Goal: Transaction & Acquisition: Purchase product/service

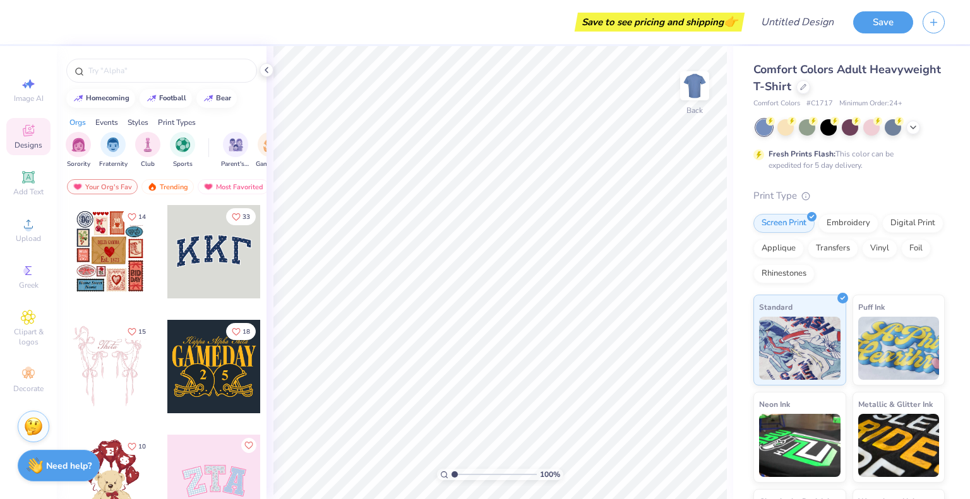
click at [221, 239] on div at bounding box center [213, 251] width 93 height 93
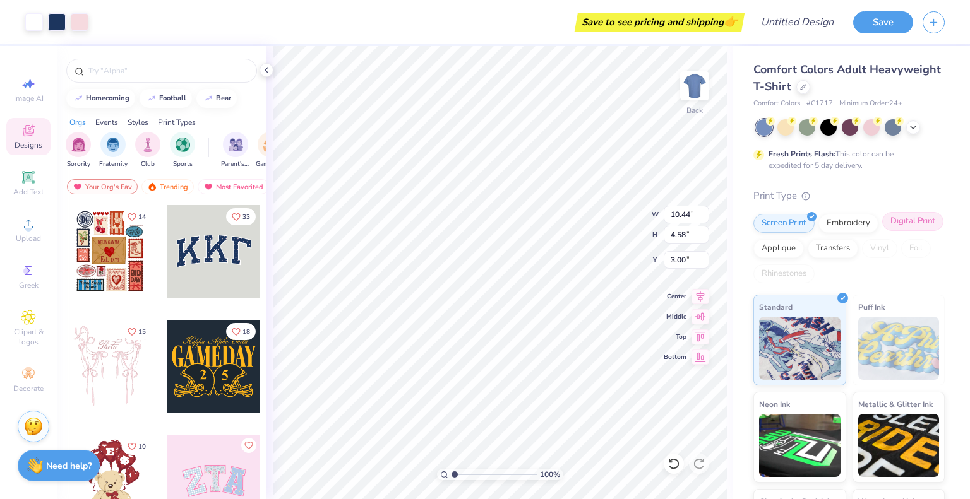
scroll to position [20, 0]
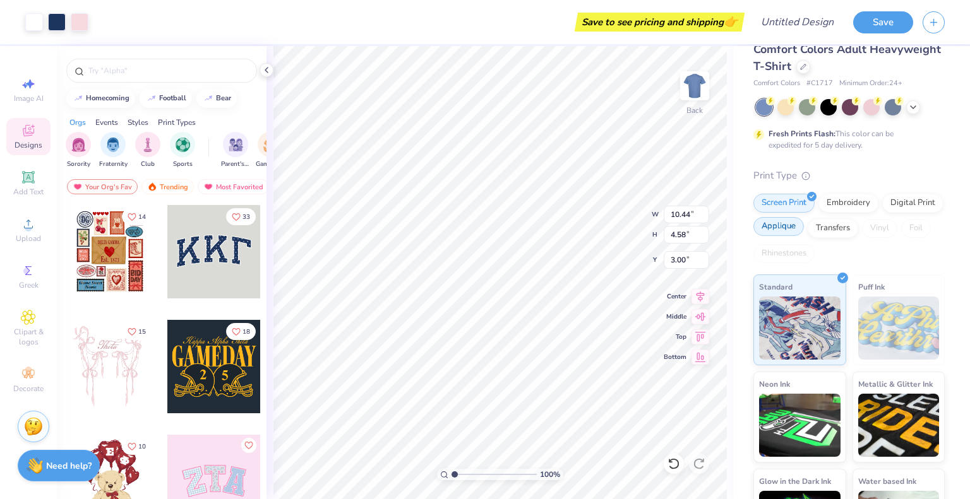
click at [804, 220] on div "Applique" at bounding box center [778, 226] width 51 height 19
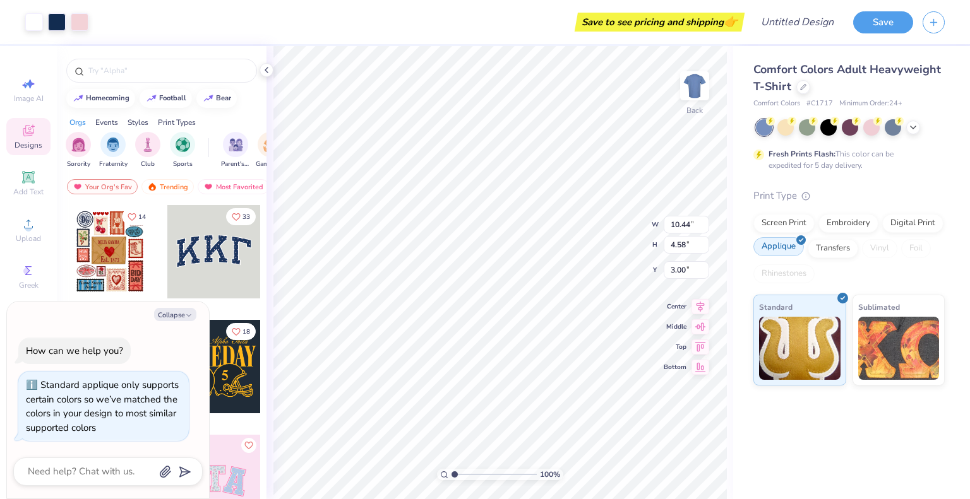
scroll to position [0, 0]
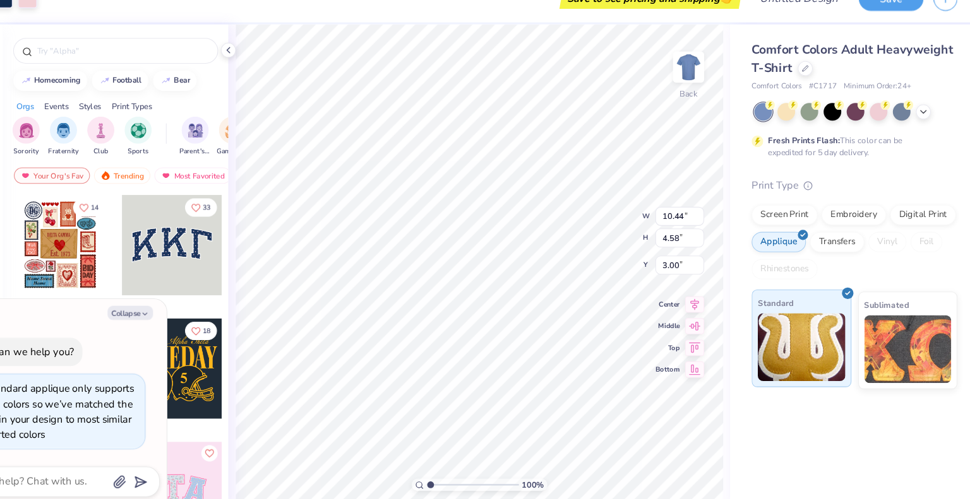
type textarea "x"
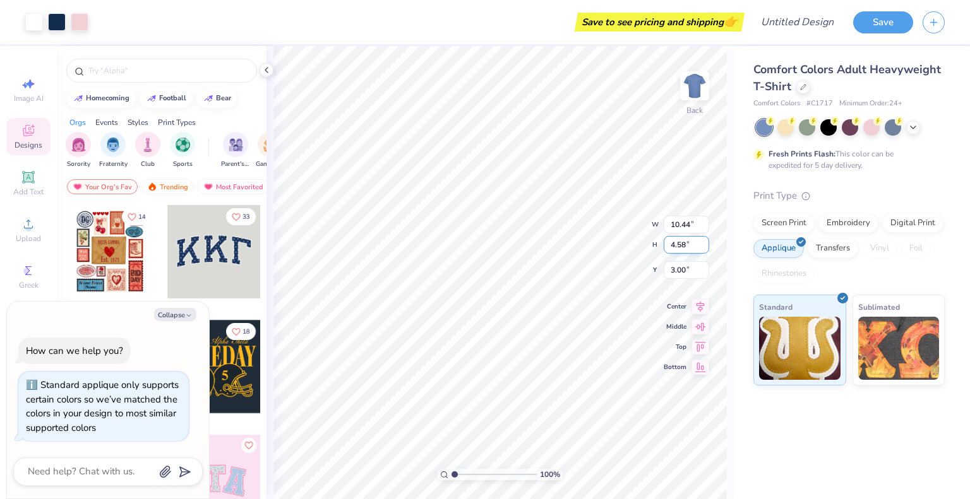
type input "1.04276195431862"
type textarea "x"
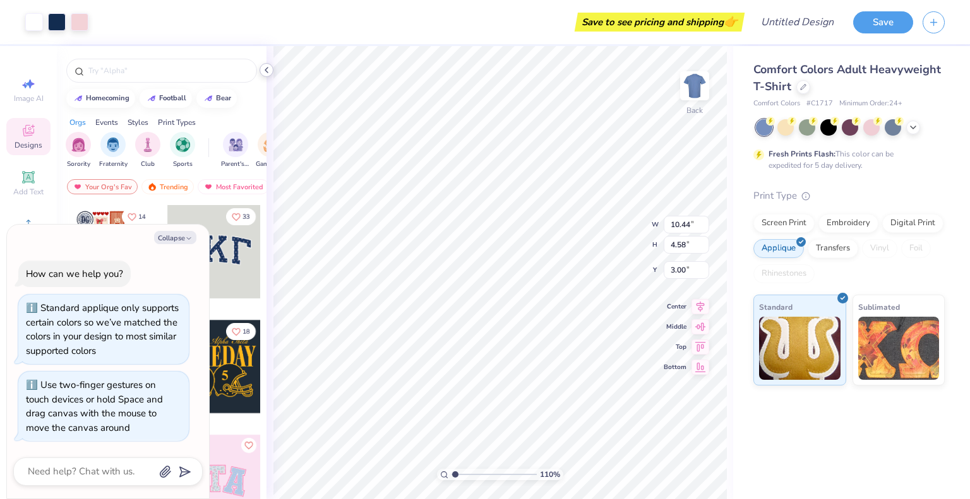
type input "1.10025914945021"
click at [189, 237] on icon "button" at bounding box center [189, 239] width 8 height 8
type textarea "x"
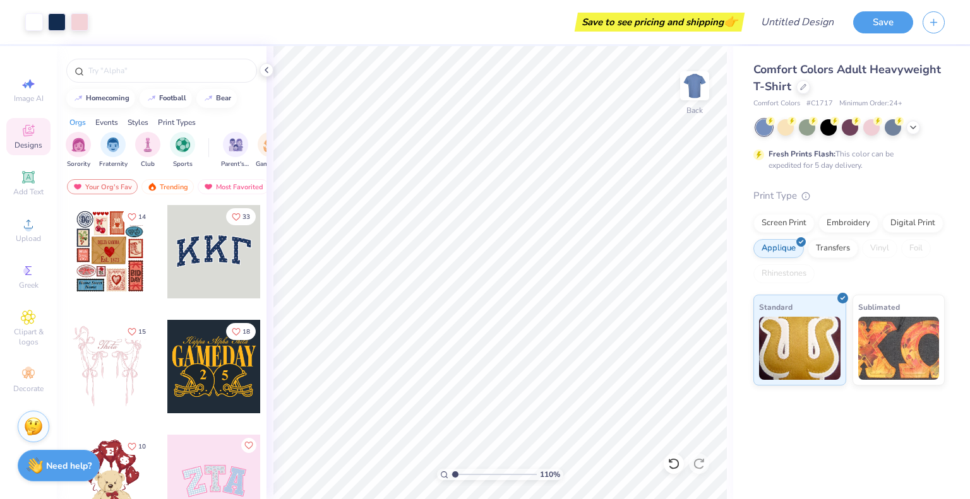
click at [212, 453] on div at bounding box center [213, 481] width 93 height 93
type input "1.10025914945021"
type input "8.31"
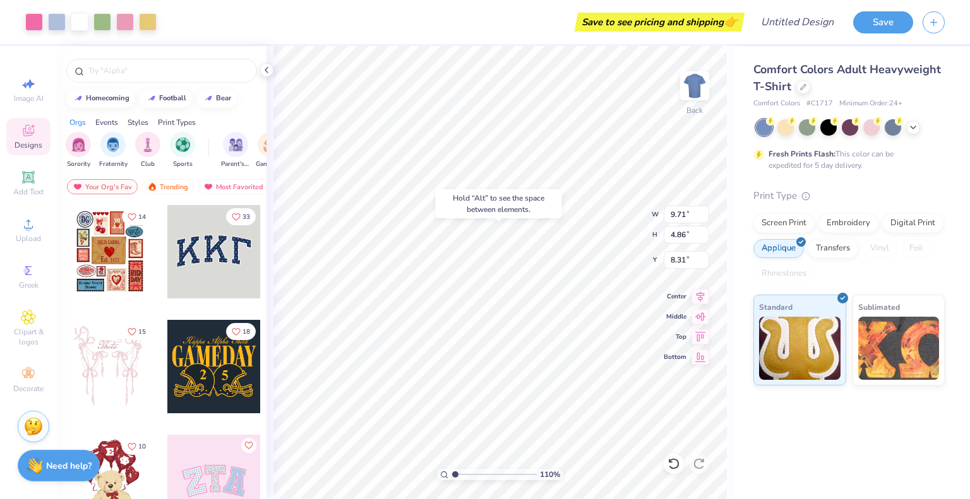
type input "1.10025914945021"
type input "10.26"
type input "4.38"
type input "3.09"
type input "1.10025914945021"
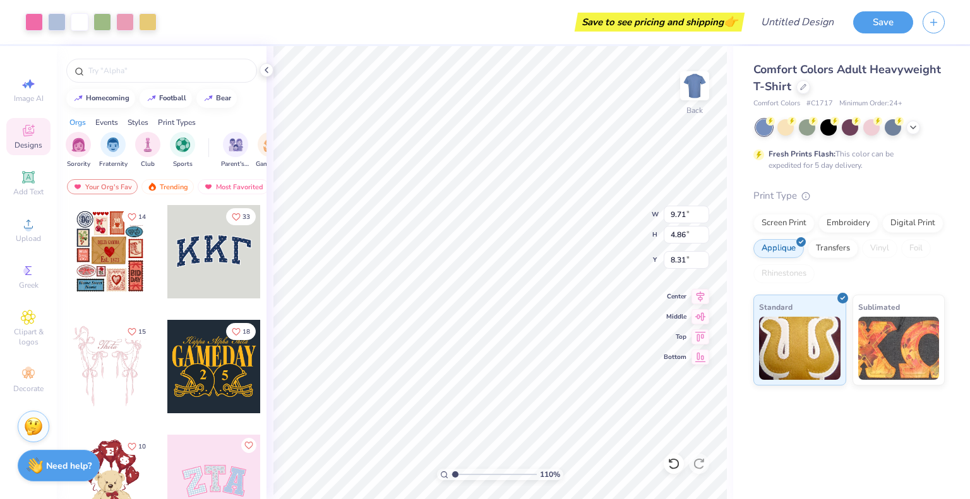
type input "3.46"
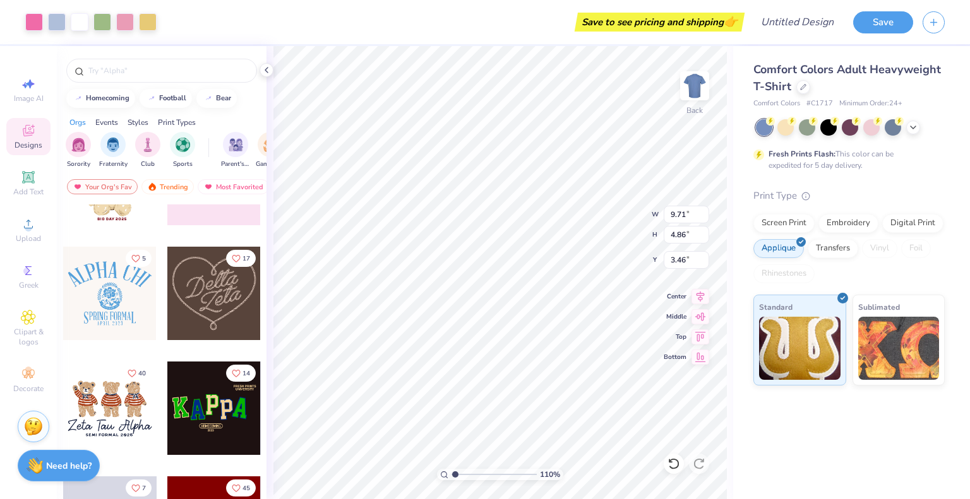
scroll to position [314, 0]
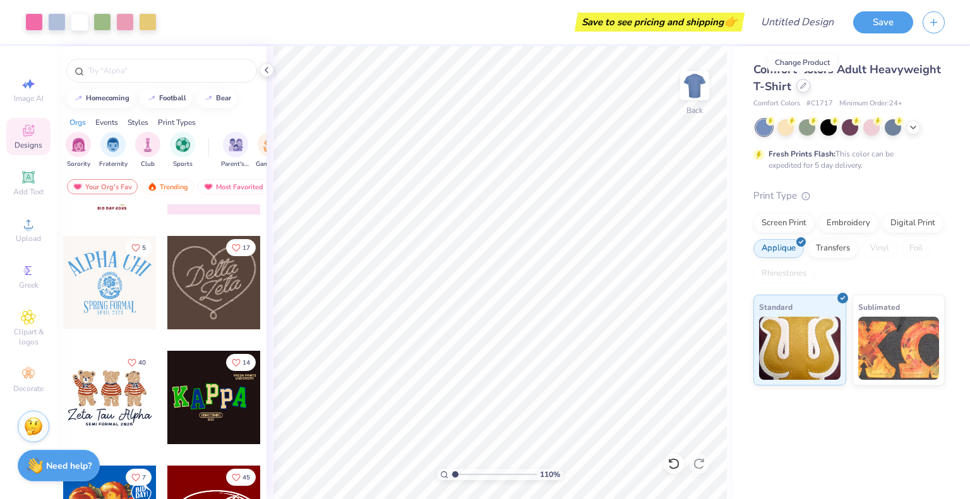
click at [801, 84] on icon at bounding box center [803, 86] width 6 height 6
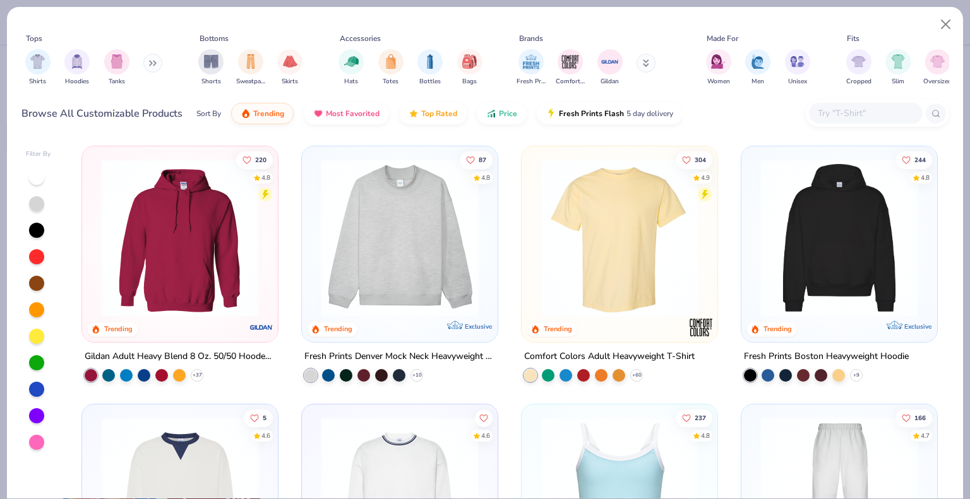
click at [149, 63] on button at bounding box center [152, 63] width 19 height 19
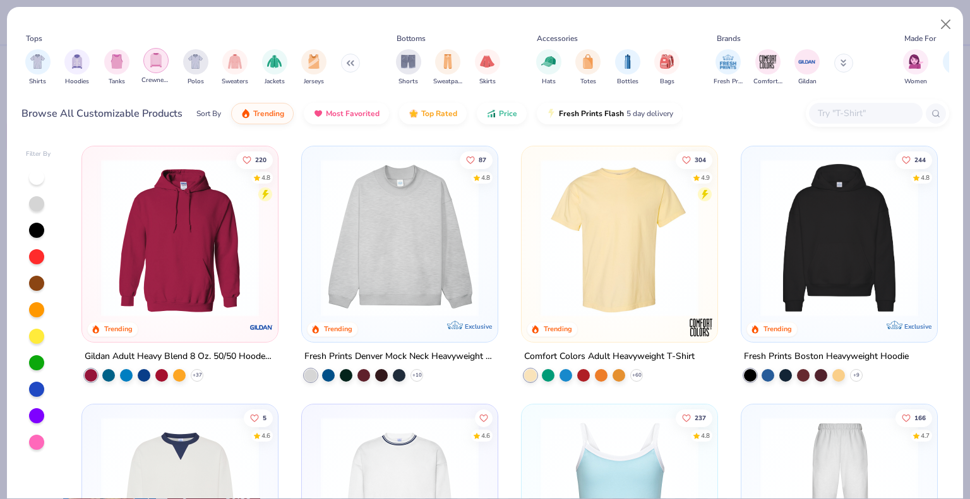
click at [155, 61] on img "filter for Crewnecks" at bounding box center [156, 60] width 14 height 15
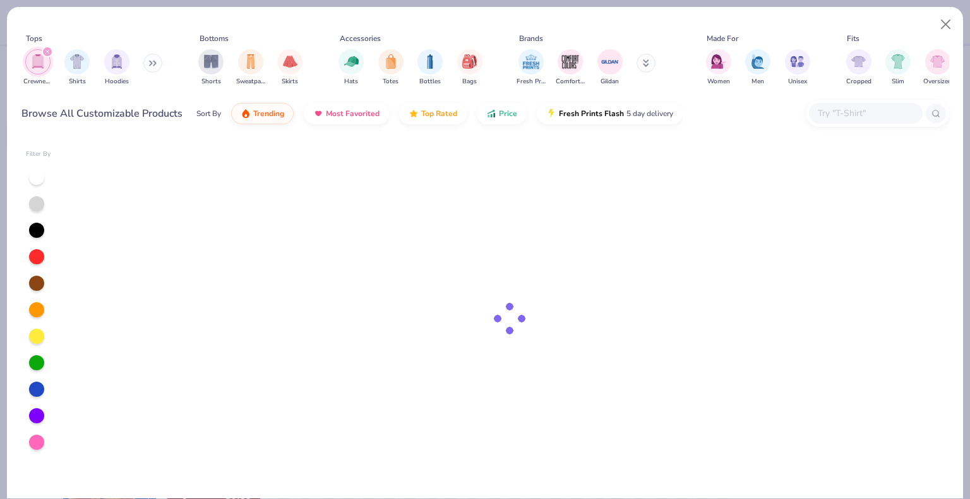
type input "1.10025914945021"
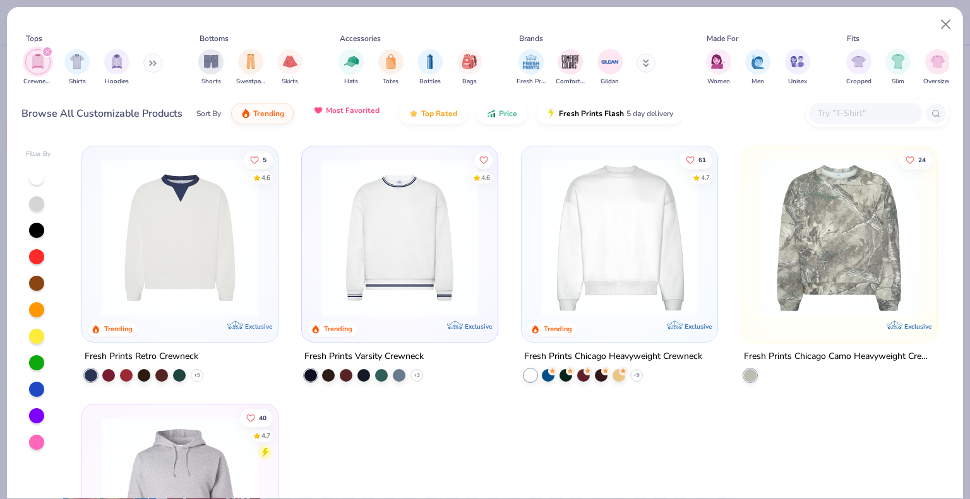
click at [358, 107] on span "Most Favorited" at bounding box center [353, 110] width 54 height 10
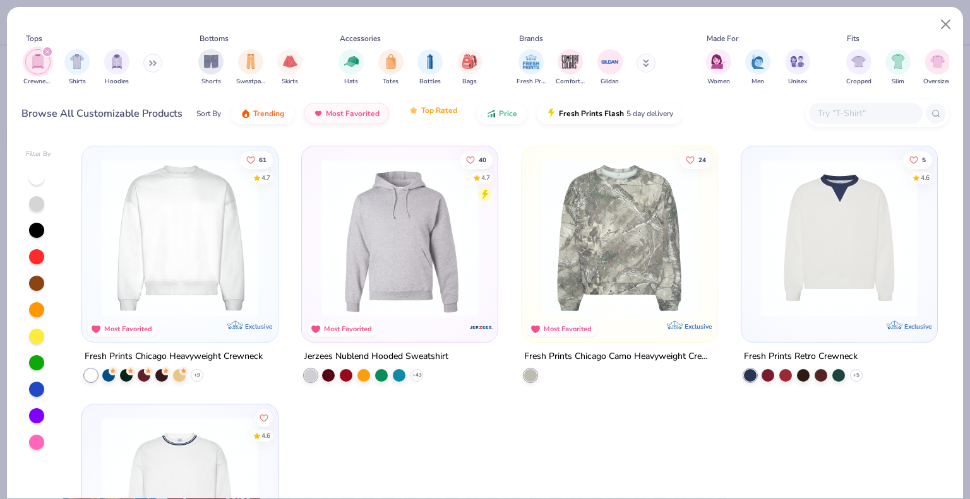
click at [449, 109] on span "Top Rated" at bounding box center [439, 110] width 36 height 10
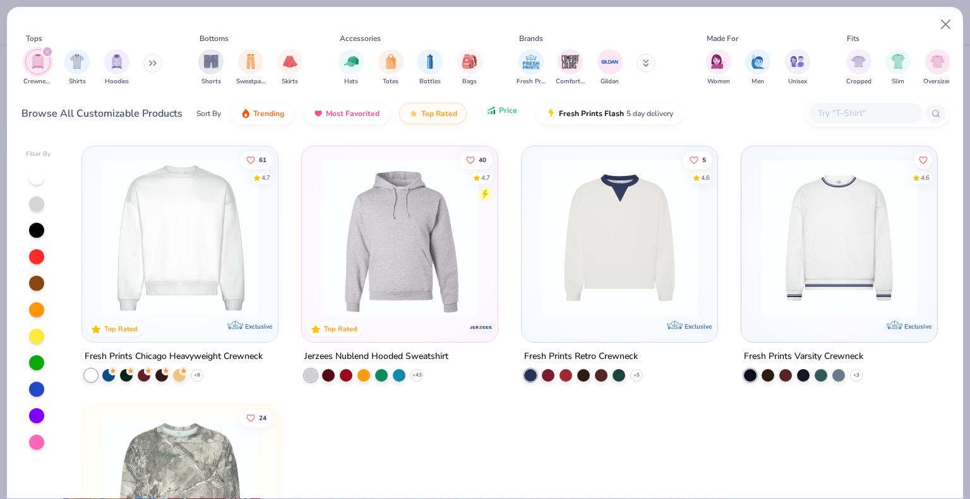
click at [509, 111] on span "Price" at bounding box center [508, 110] width 18 height 10
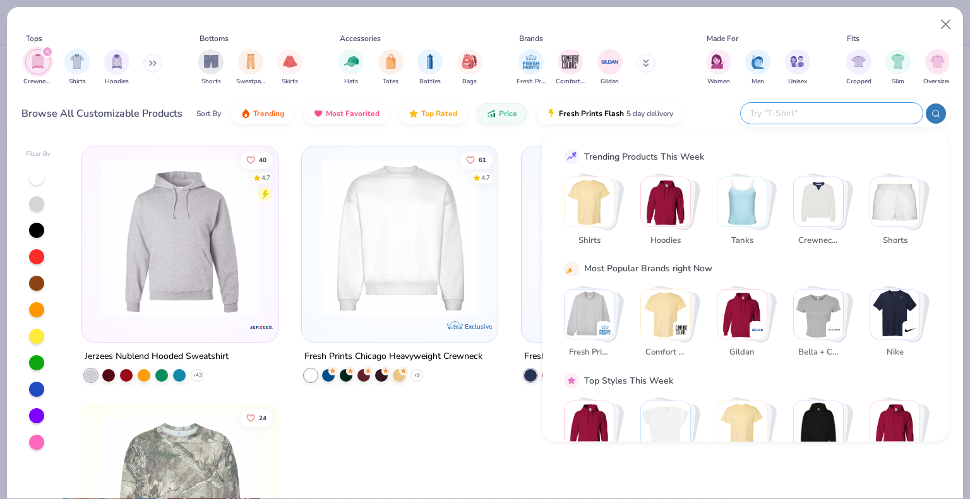
click at [847, 114] on input "text" at bounding box center [830, 113] width 165 height 15
type input "[PERSON_NAME]"
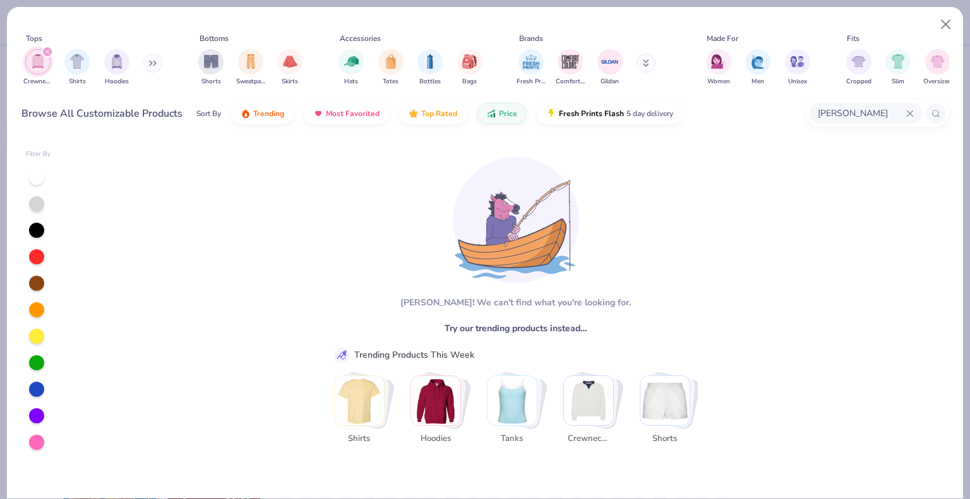
click at [443, 398] on img "Stack Card Button Hoodies" at bounding box center [435, 400] width 49 height 49
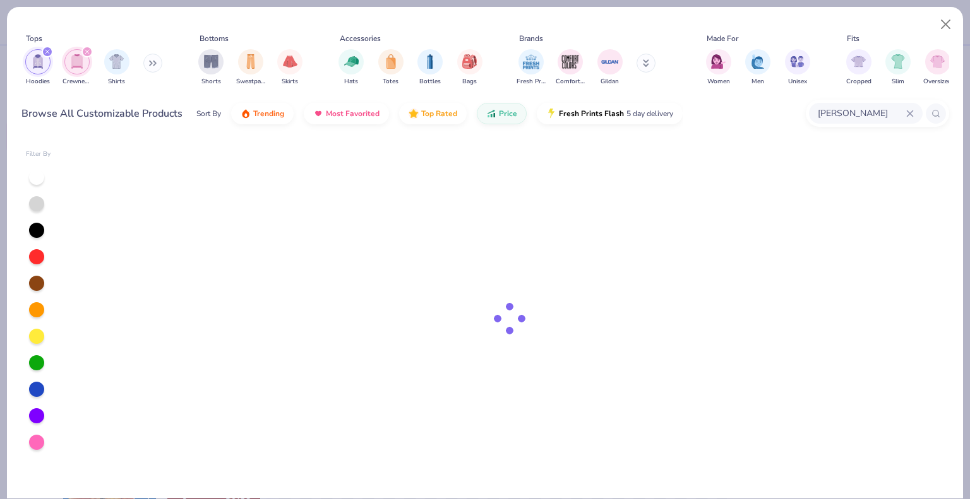
type input "1.10025914945021"
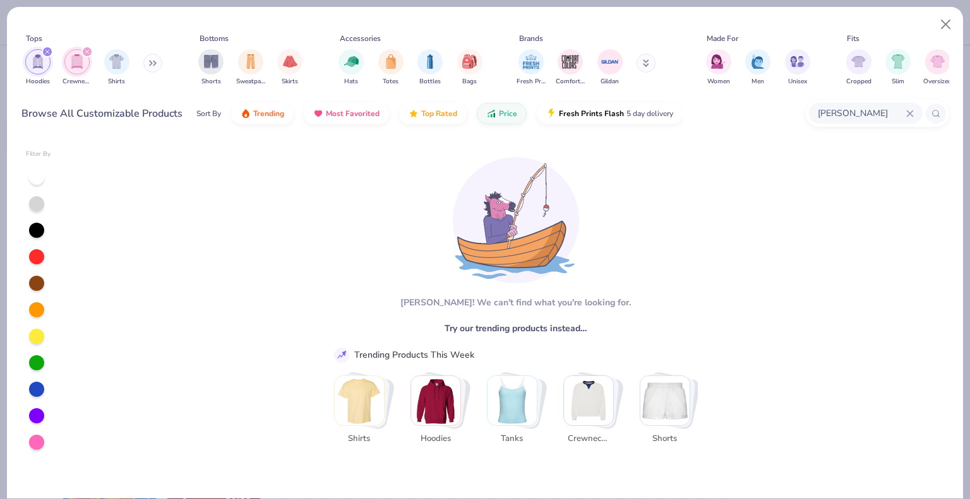
click at [443, 398] on img "Stack Card Button Hoodies" at bounding box center [435, 400] width 49 height 49
click at [910, 117] on icon at bounding box center [910, 114] width 8 height 8
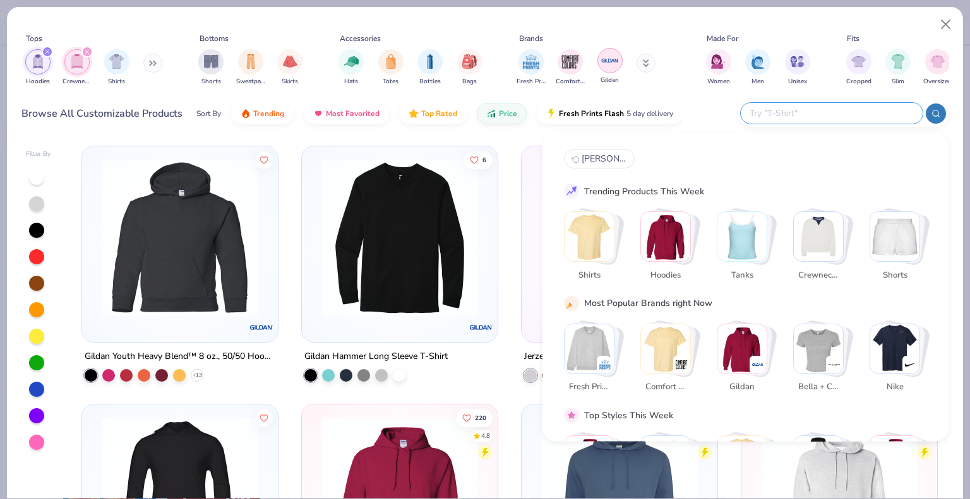
click at [612, 59] on img "filter for Gildan" at bounding box center [609, 60] width 19 height 19
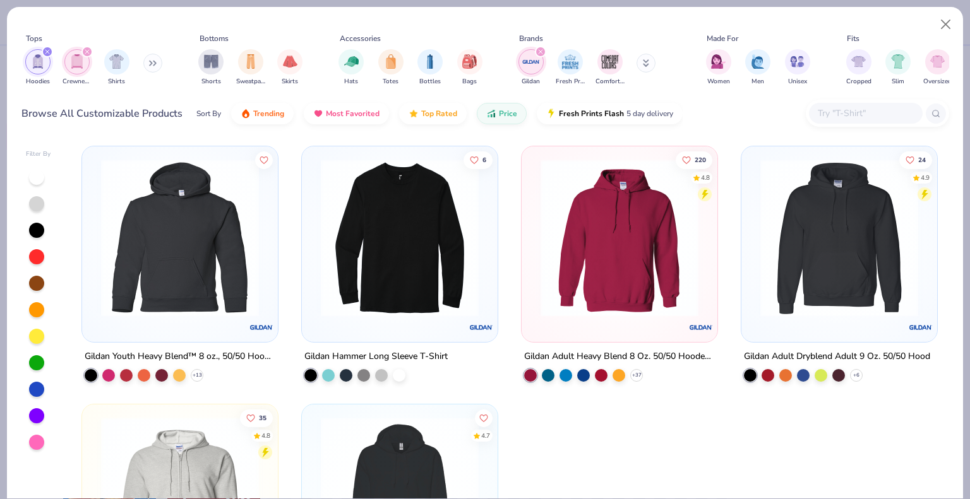
click at [48, 53] on icon "filter for Hoodies" at bounding box center [47, 52] width 4 height 4
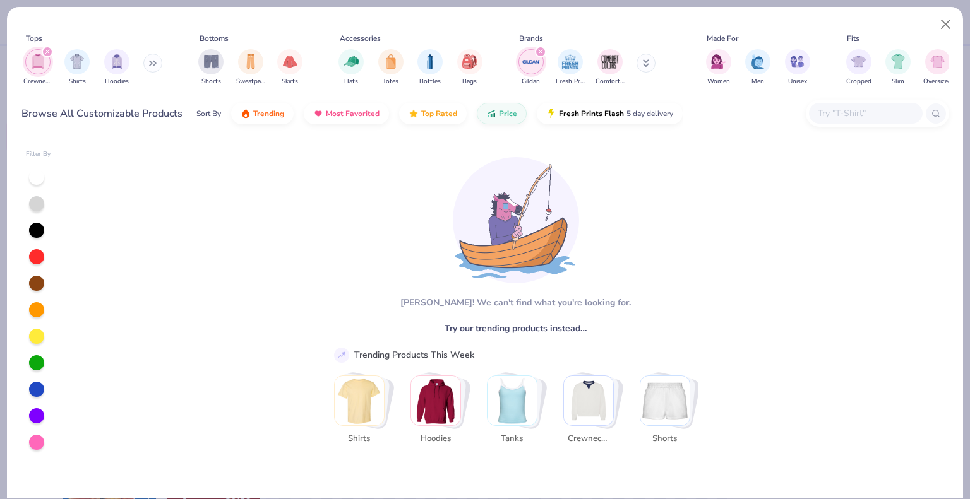
click at [44, 52] on div "filter for Crewnecks" at bounding box center [47, 51] width 11 height 11
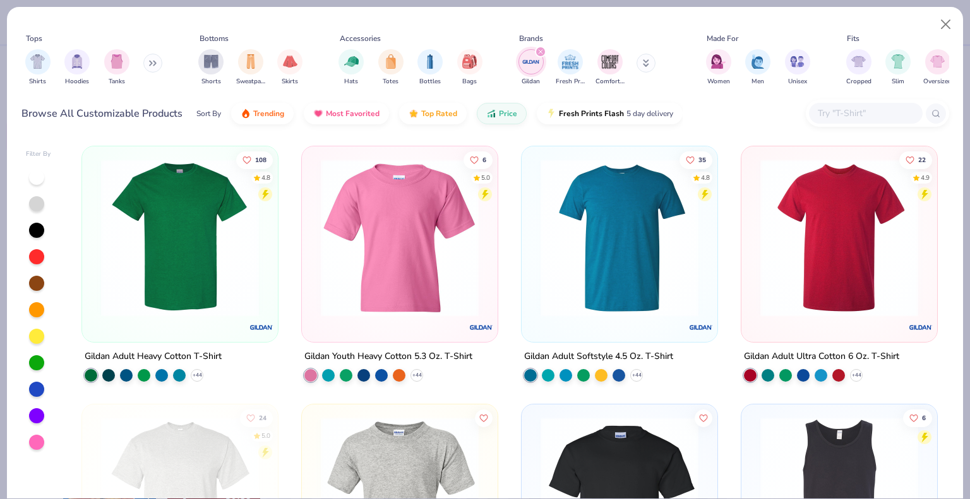
click at [537, 53] on div "filter for Gildan" at bounding box center [540, 51] width 11 height 11
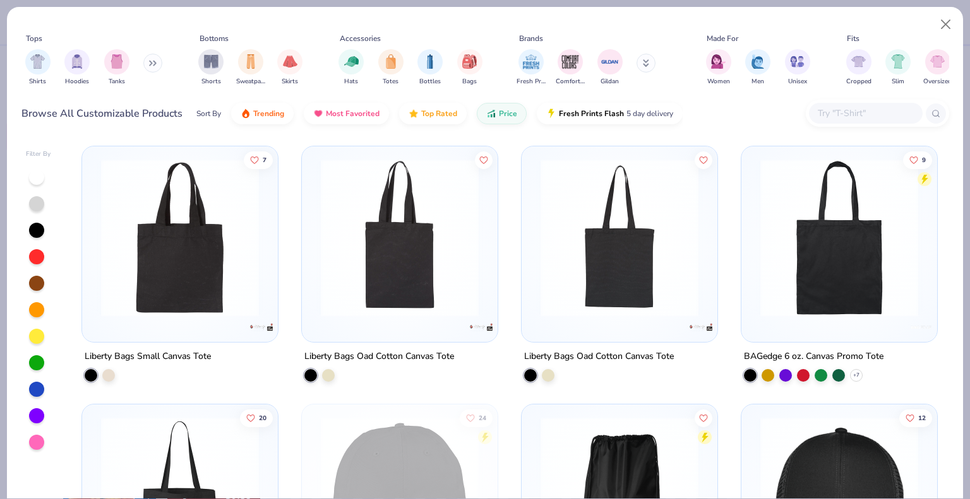
click at [153, 66] on button at bounding box center [152, 63] width 19 height 19
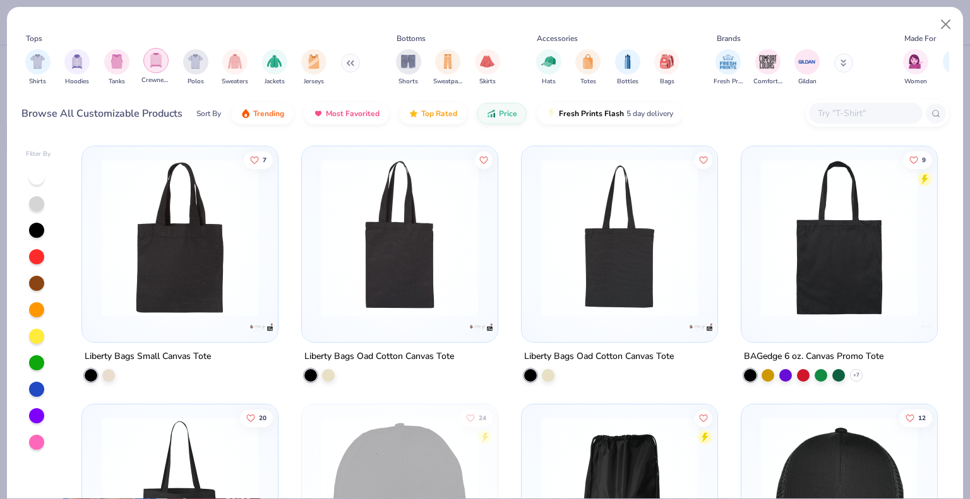
click at [153, 61] on img "filter for Crewnecks" at bounding box center [156, 60] width 14 height 15
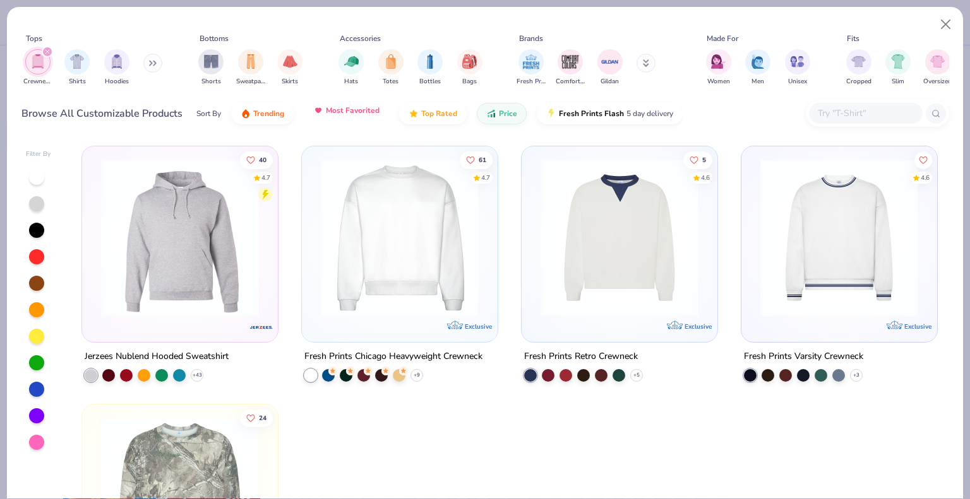
click at [330, 110] on span "Most Favorited" at bounding box center [353, 110] width 54 height 10
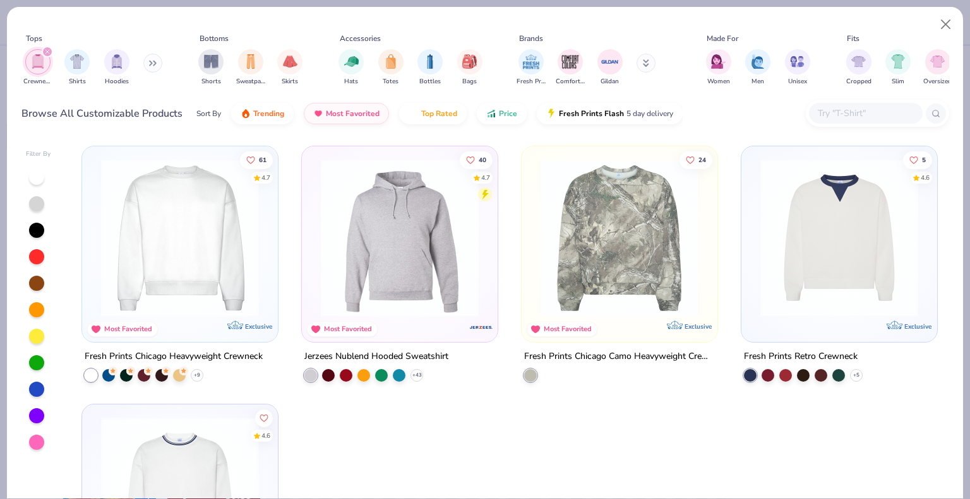
click at [174, 239] on img at bounding box center [180, 238] width 170 height 158
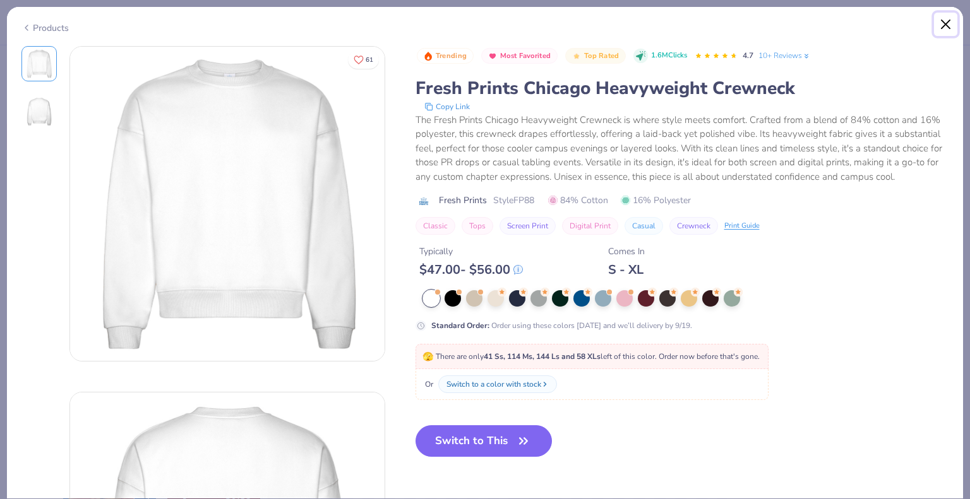
click at [947, 20] on button "Close" at bounding box center [946, 25] width 24 height 24
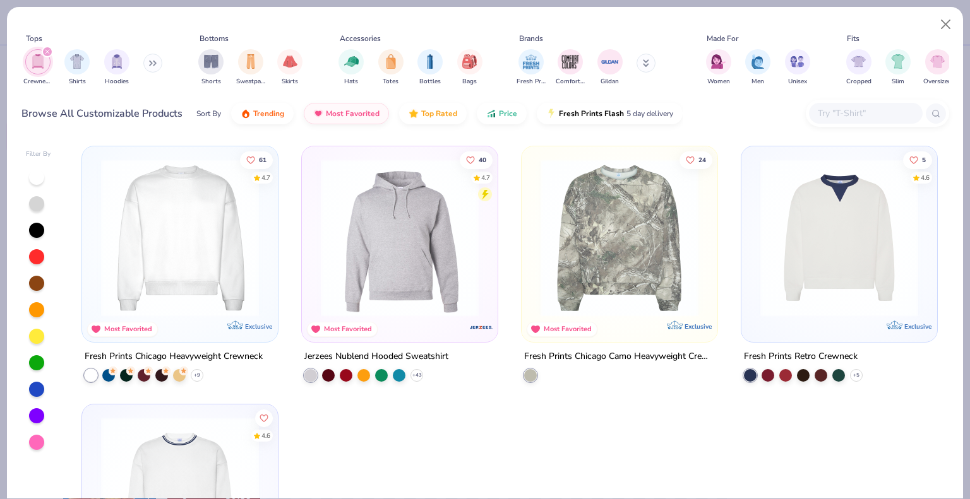
click at [45, 51] on icon "filter for Crewnecks" at bounding box center [47, 51] width 5 height 5
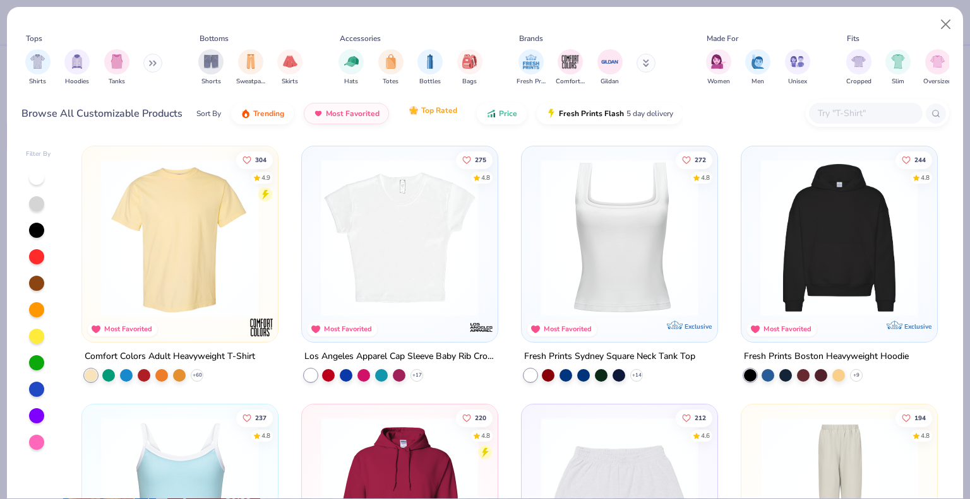
click at [436, 117] on button "Top Rated" at bounding box center [433, 110] width 68 height 21
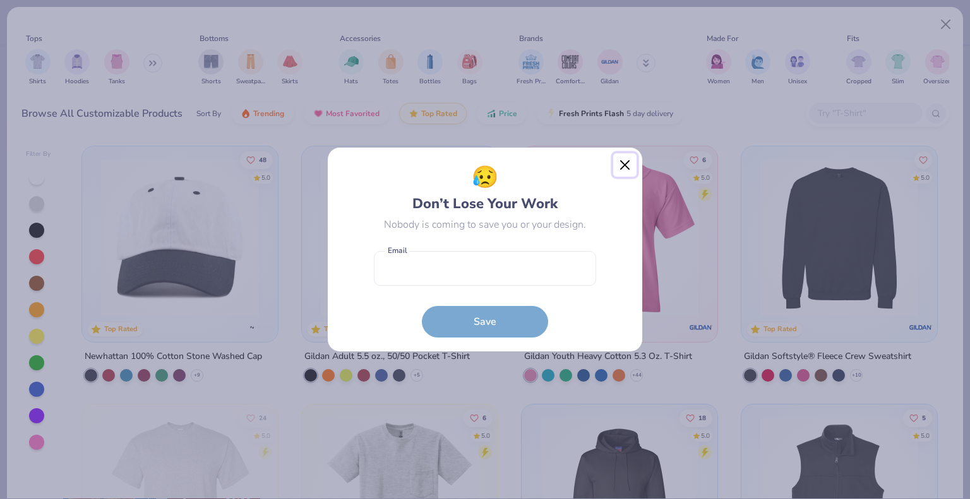
click at [623, 168] on button "Close" at bounding box center [625, 165] width 24 height 24
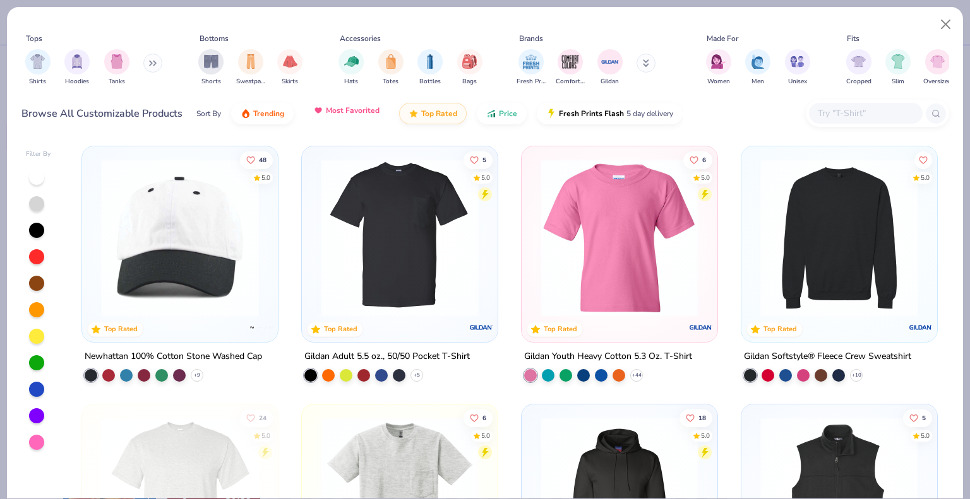
click at [350, 116] on button "Most Favorited" at bounding box center [346, 110] width 85 height 21
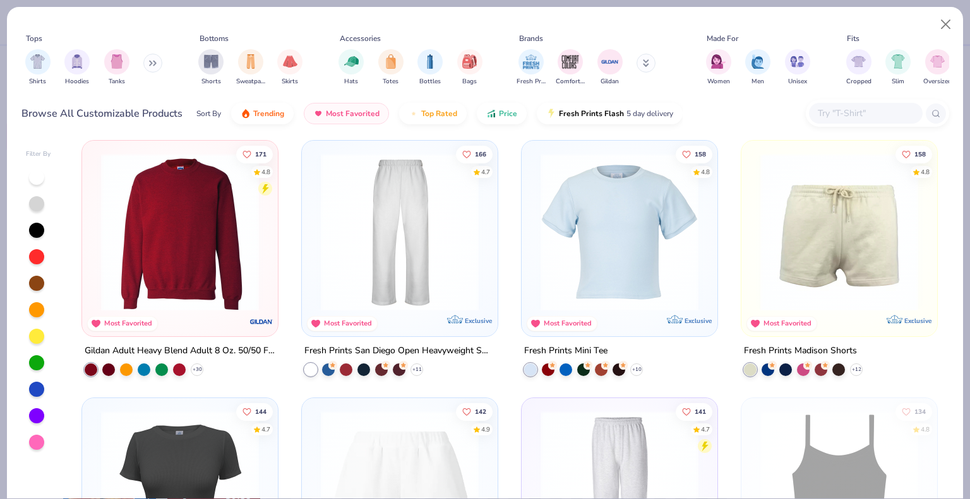
scroll to position [523, 0]
click at [172, 244] on img at bounding box center [180, 231] width 170 height 158
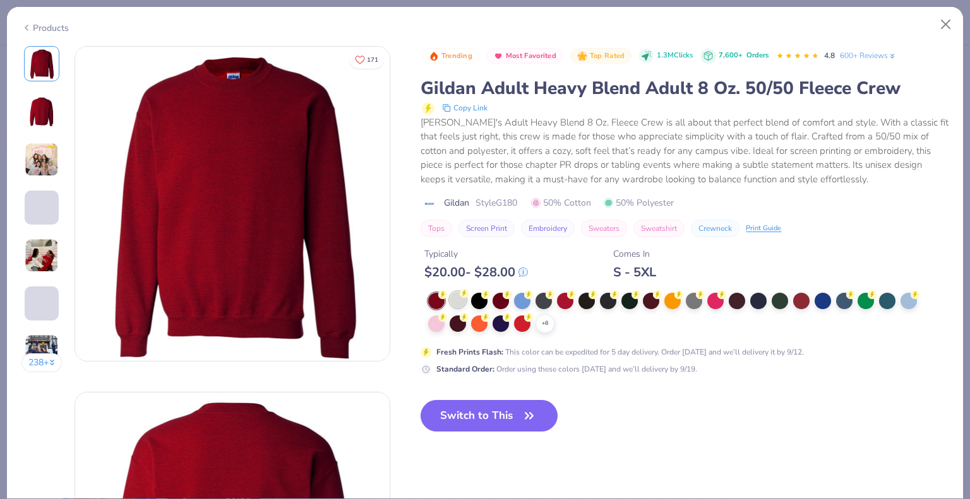
click at [454, 298] on div at bounding box center [458, 300] width 16 height 16
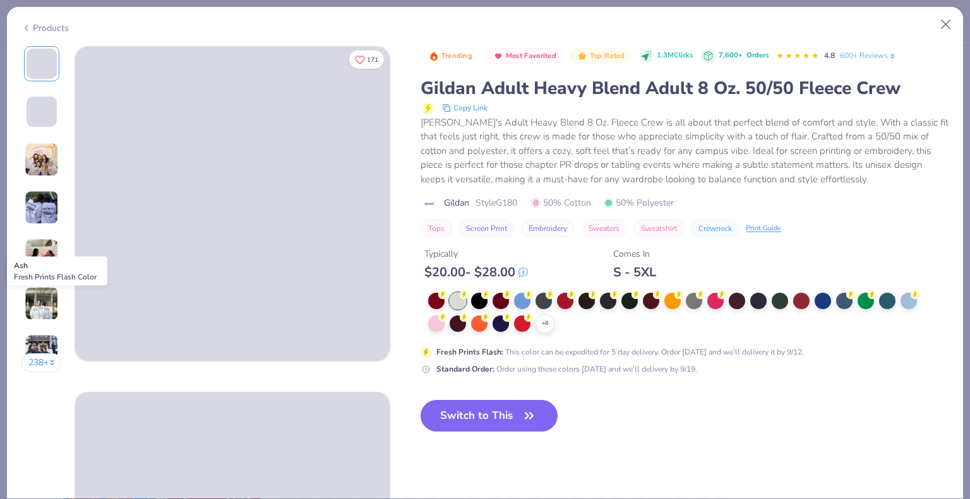
scroll to position [39, 0]
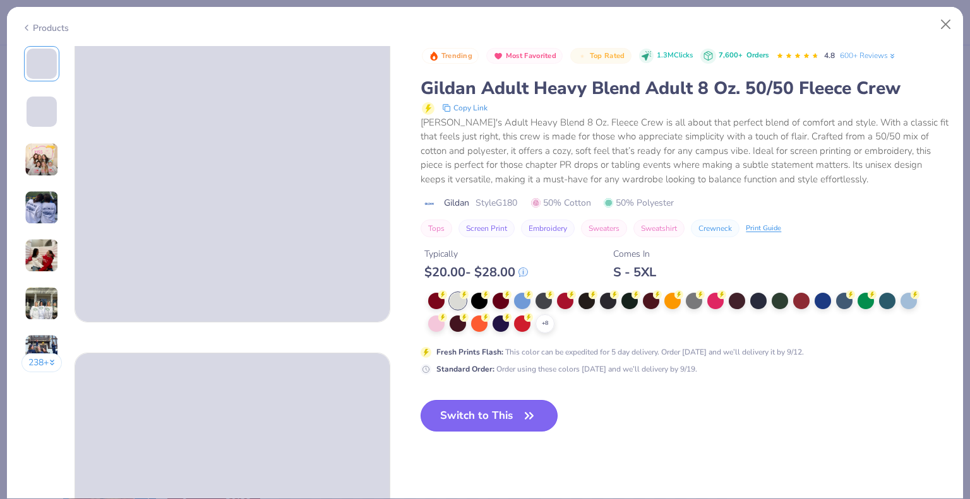
click at [516, 415] on button "Switch to This" at bounding box center [488, 416] width 137 height 32
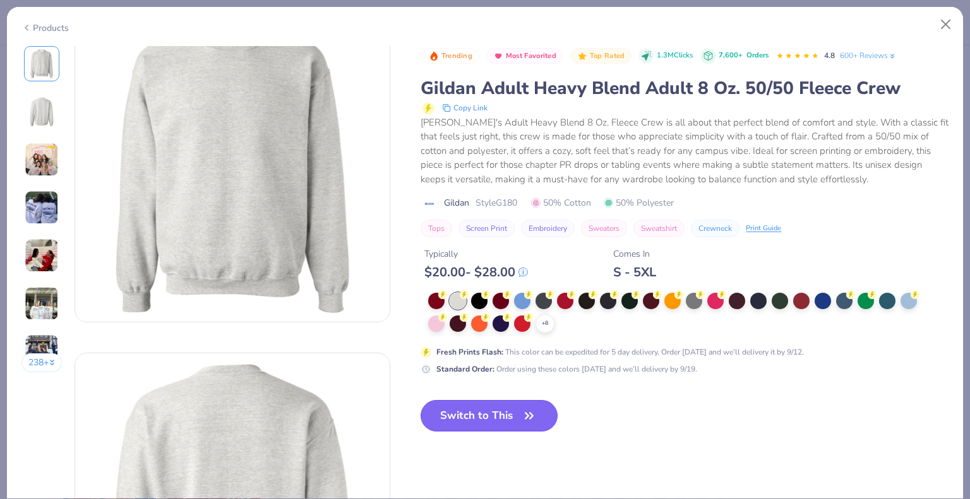
click at [516, 415] on button "Switch to This" at bounding box center [488, 416] width 137 height 32
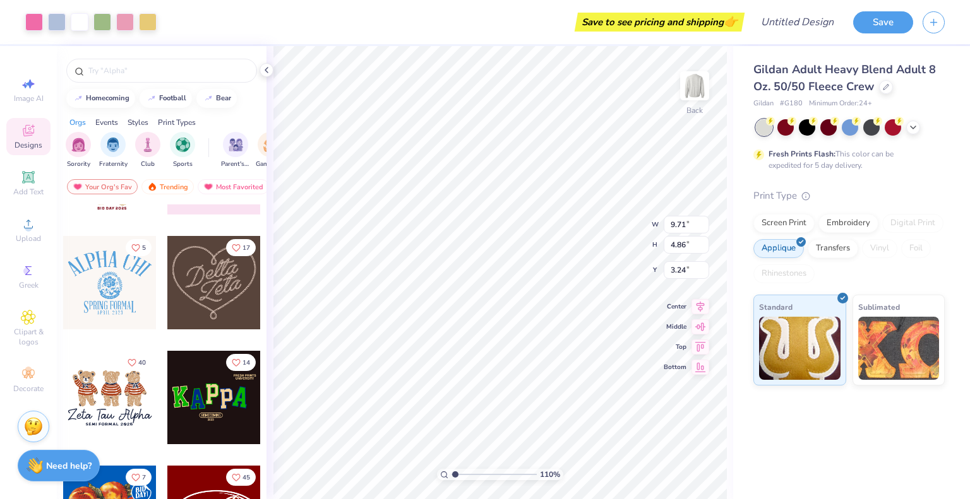
type input "1.10025914945021"
type input "11.13"
type input "5.57"
type input "1.10025914945021"
type input "3.00"
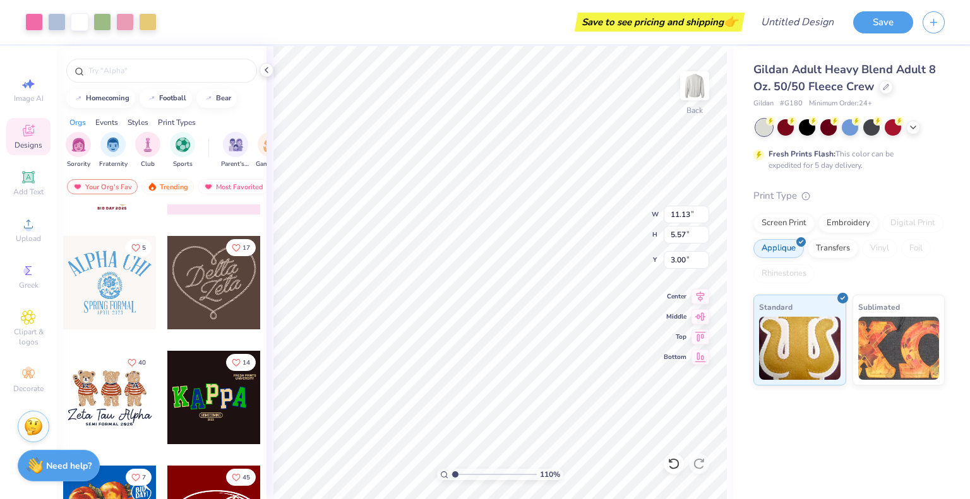
type input "1.10025914945021"
click at [874, 27] on button "Save" at bounding box center [883, 20] width 60 height 22
type textarea "x"
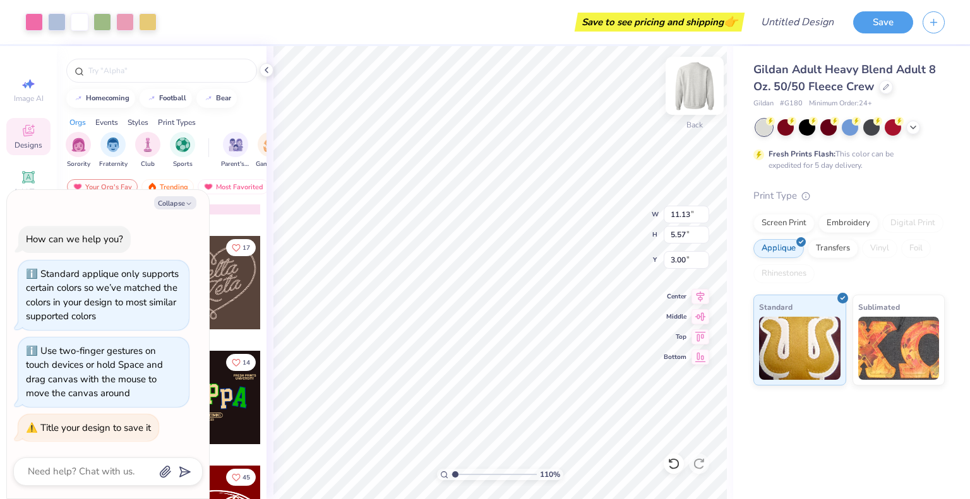
type input "1.10025914945021"
type textarea "x"
type input "1.10025914945021"
type textarea "x"
type input "9.92"
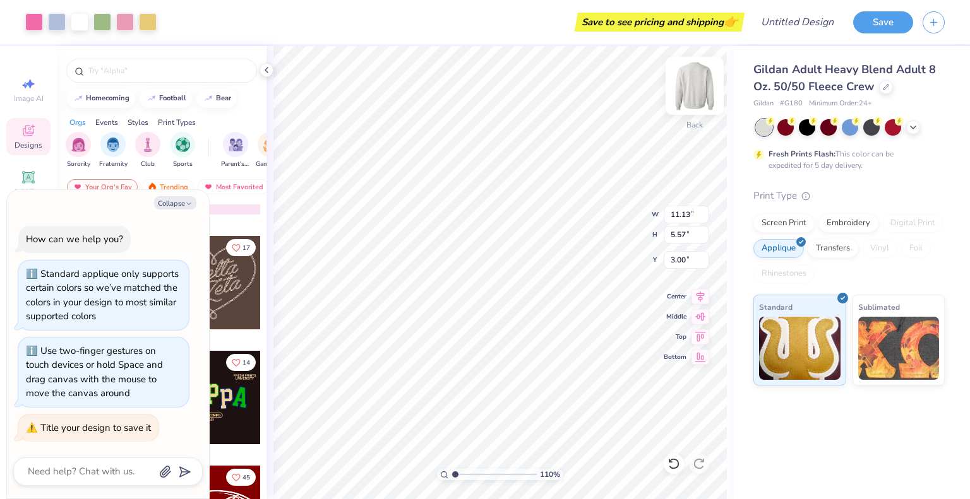
type input "4.97"
type input "1.10025914945021"
type textarea "x"
type input "1.10025914945021"
click at [897, 16] on button "Save" at bounding box center [883, 20] width 60 height 22
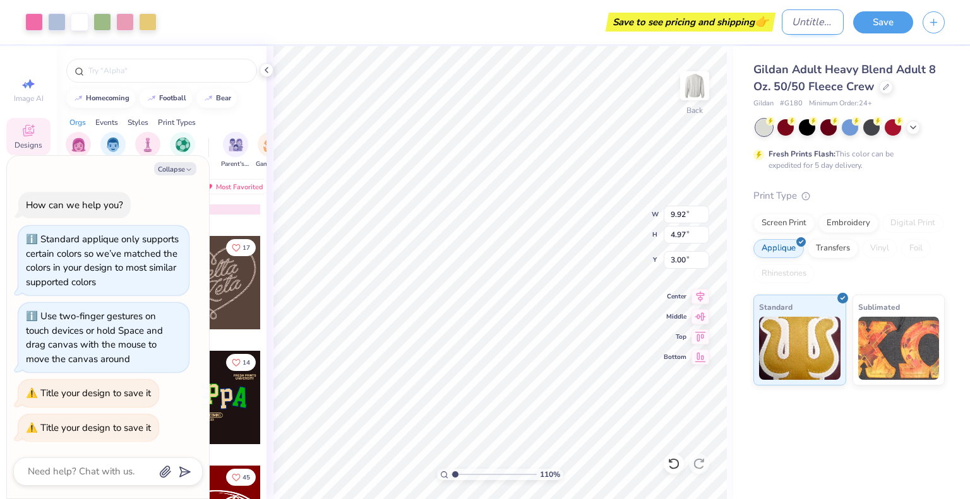
type textarea "x"
click at [812, 24] on input "Design Title" at bounding box center [813, 21] width 62 height 25
type input "A"
type input "1.10025914945021"
type textarea "x"
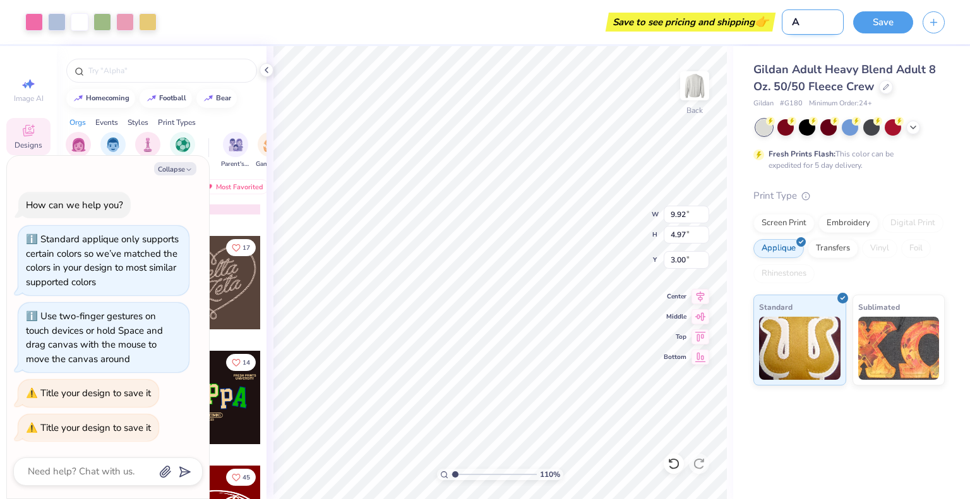
type input "AO"
type input "1.10025914945021"
type textarea "x"
type input "AOI"
type input "1.10025914945021"
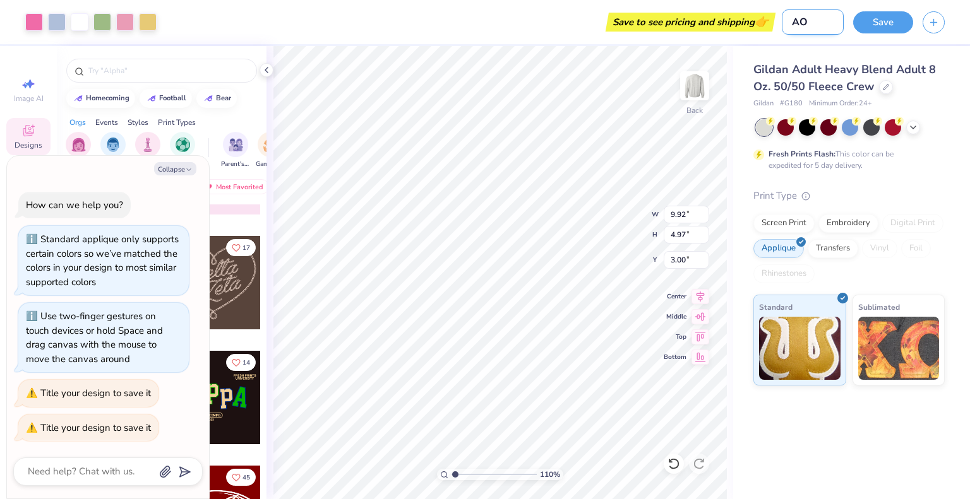
type textarea "x"
type input "AOII"
type input "1.10025914945021"
type textarea "x"
type input "AOII"
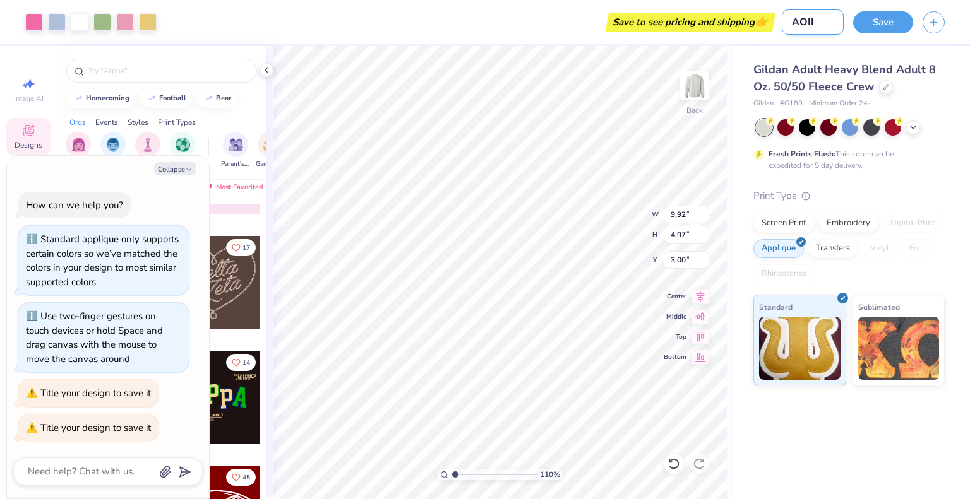
type input "1.10025914945021"
type textarea "x"
type input "AOII A"
type input "1.10025914945021"
type textarea "x"
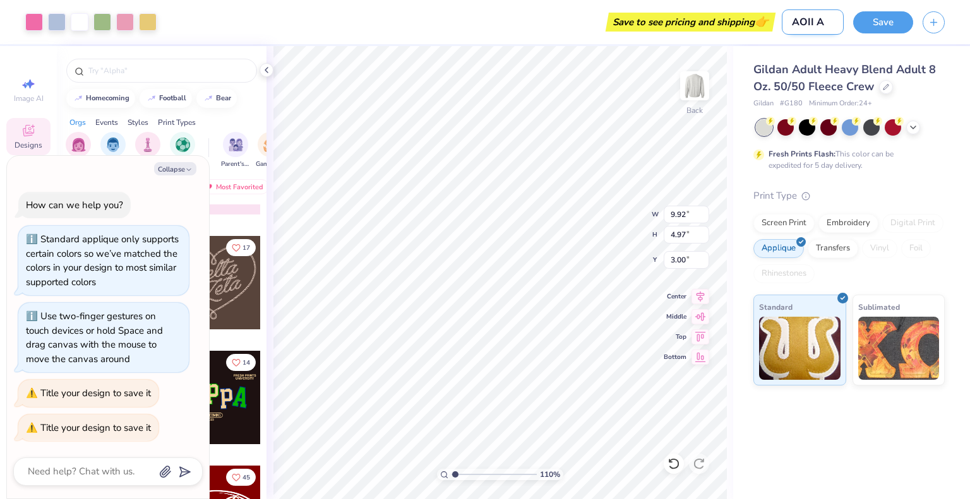
type input "AOII Ap"
type input "1.10025914945021"
type textarea "x"
type input "AOII App"
type input "1.10025914945021"
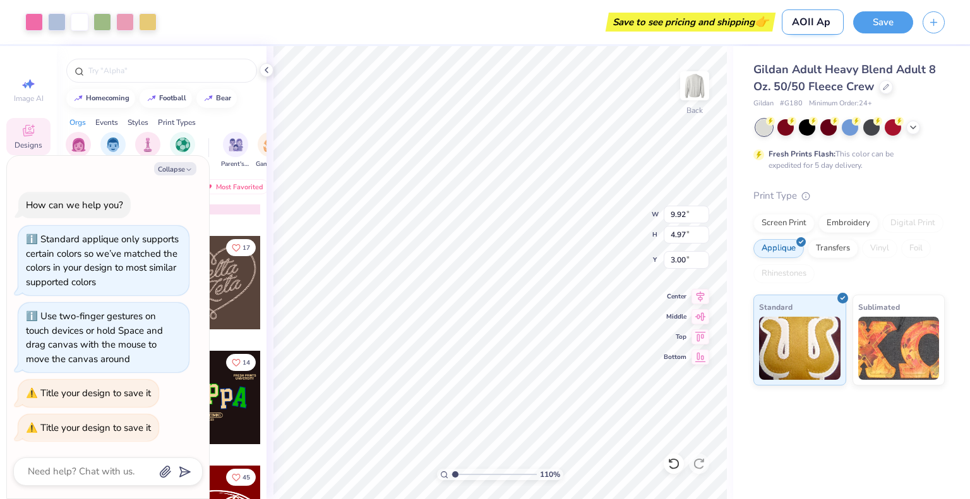
type textarea "x"
type input "AOII Appl"
type input "1.10025914945021"
type textarea "x"
type input "AOII Appli"
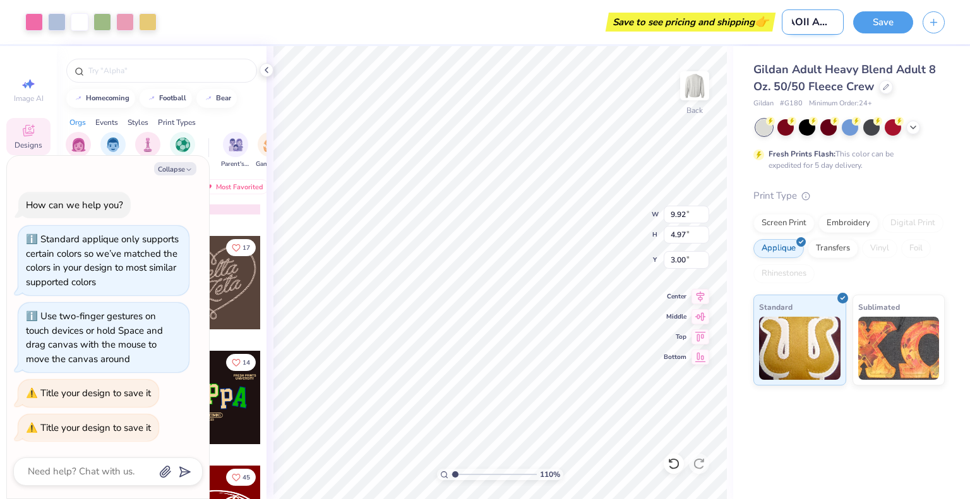
type input "1.10025914945021"
type textarea "x"
type input "AOII Appliq"
type input "1.10025914945021"
type textarea "x"
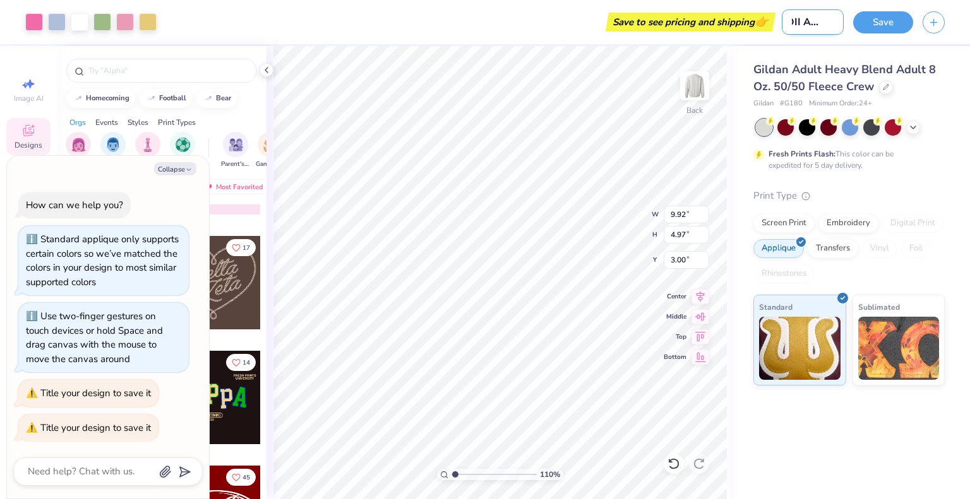
type input "AOII Appliqu"
type input "1.10025914945021"
type textarea "x"
type input "AOII Applique"
type input "1.10025914945021"
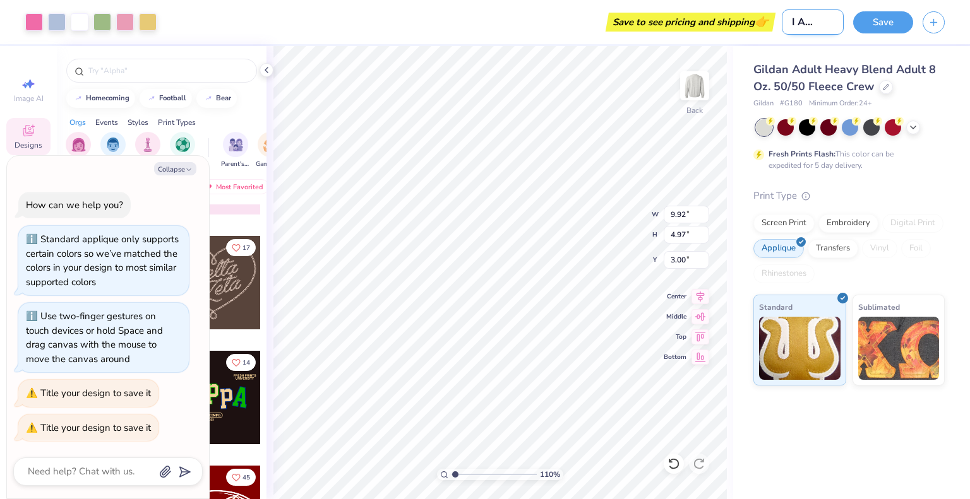
type textarea "x"
type input "AOII Applique"
type input "1.10025914945021"
type textarea "x"
type input "AOII Applique C"
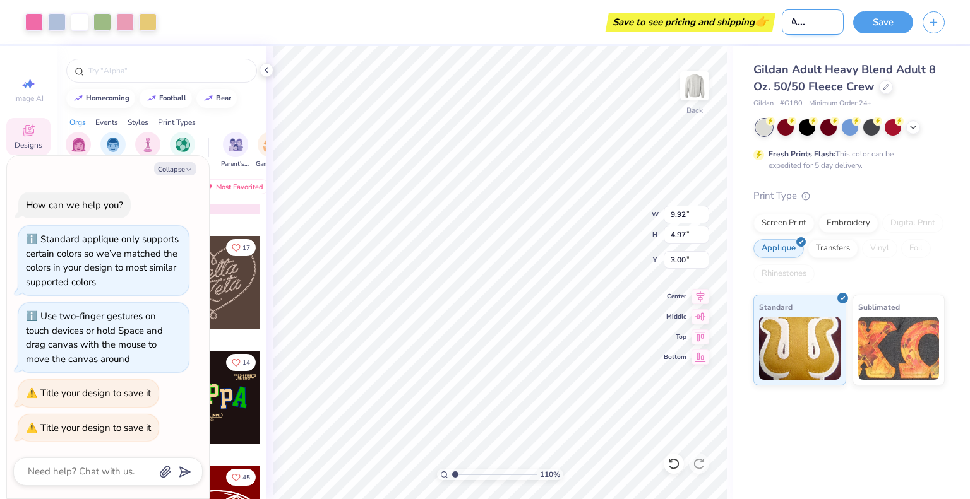
type input "1.10025914945021"
type textarea "x"
type input "AOII Applique Cr"
type input "1.10025914945021"
type textarea "x"
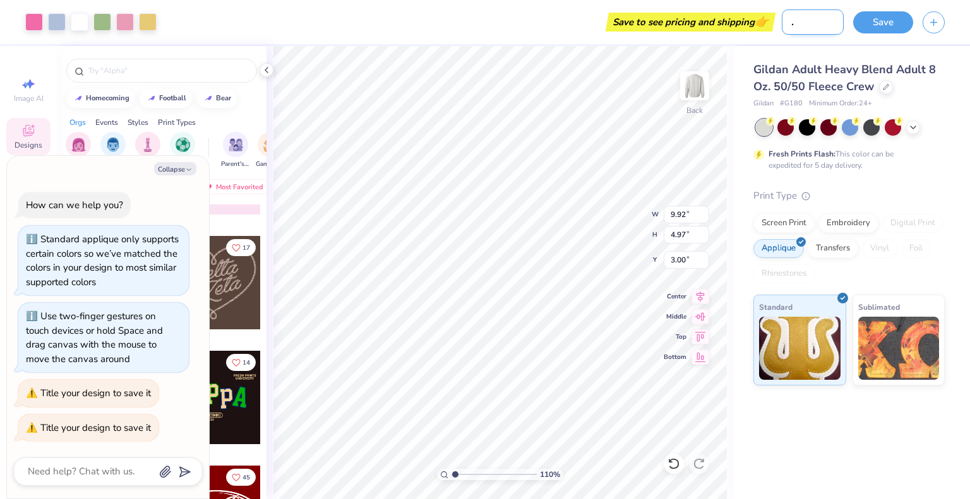
type input "AOII Applique Cre"
type input "1.10025914945021"
type textarea "x"
type input "AOII Applique Crew"
type input "1.10025914945021"
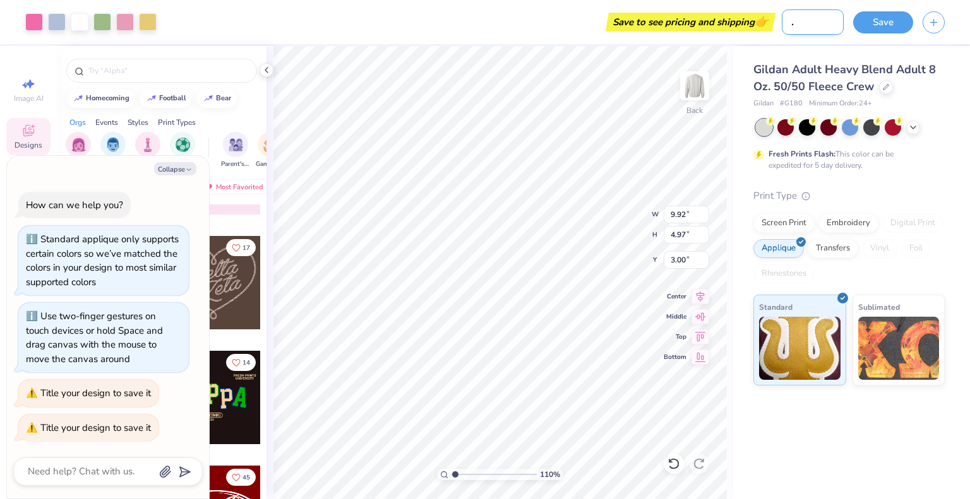
type textarea "x"
type input "AOII Applique Crewn"
type input "1.10025914945021"
type textarea "x"
type input "AOII Applique Crewne"
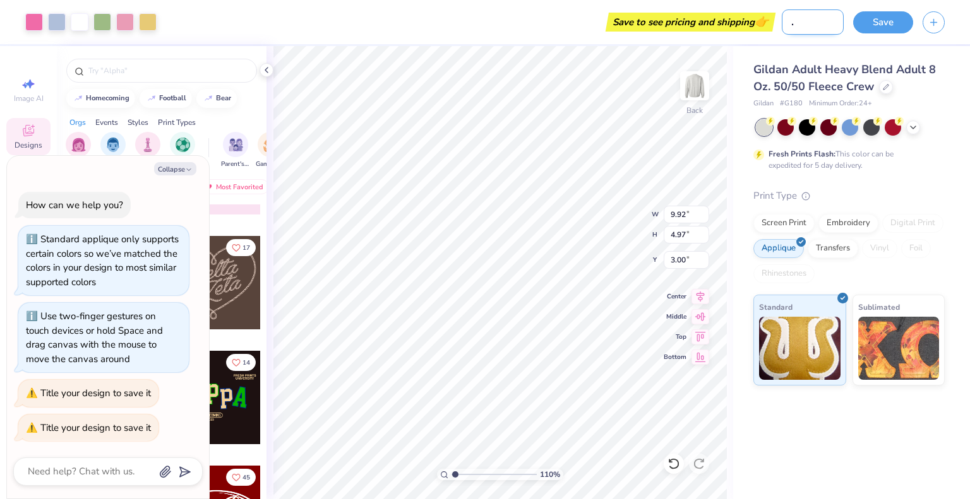
type input "1.10025914945021"
type textarea "x"
type input "AOII Applique Crewnec"
type input "1.10025914945021"
type textarea "x"
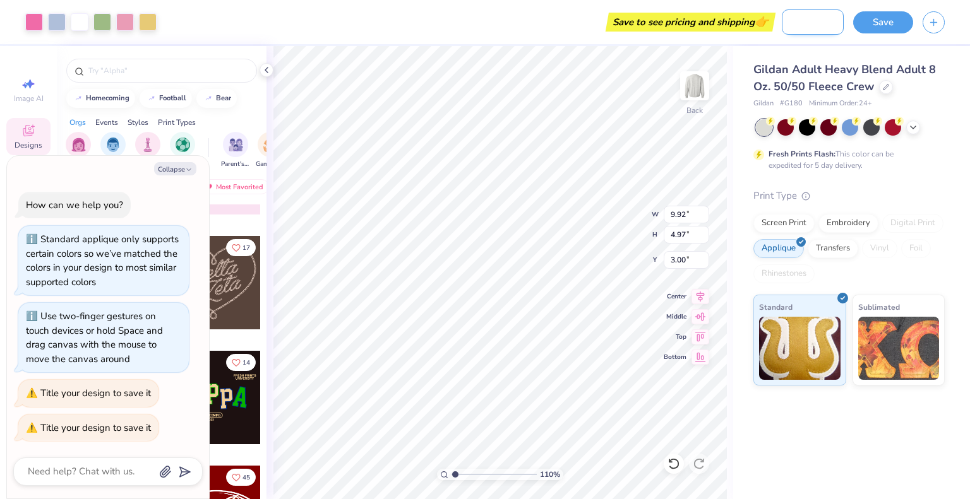
type input "AOII Applique Crewneck"
type input "1.10025914945021"
type textarea "x"
type input "AOII Applique Crewneck"
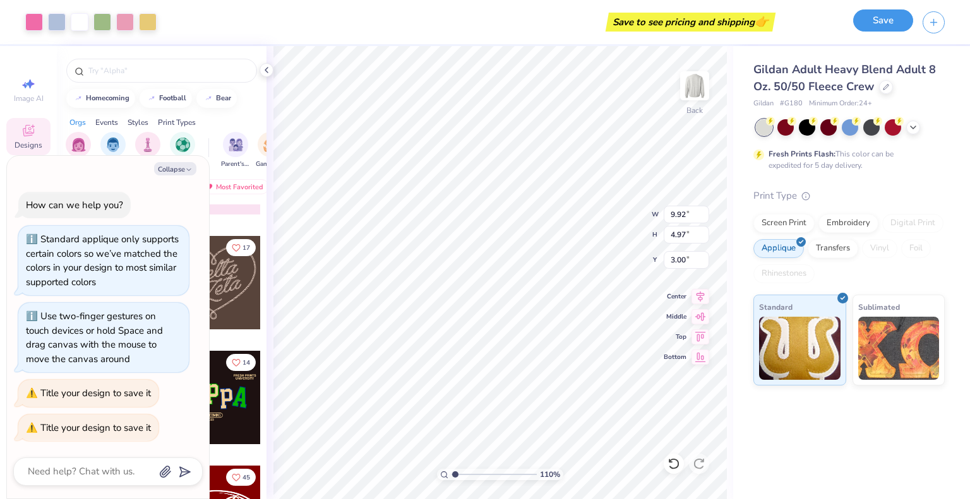
scroll to position [0, 0]
click at [891, 22] on button "Save" at bounding box center [883, 20] width 60 height 22
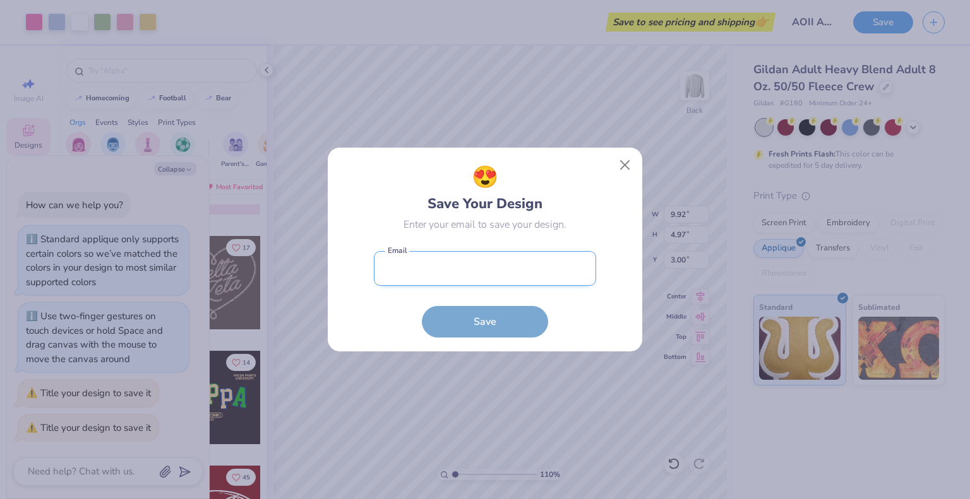
click at [484, 264] on input "email" at bounding box center [485, 268] width 222 height 35
type input "[PERSON_NAME][EMAIL_ADDRESS][DOMAIN_NAME]"
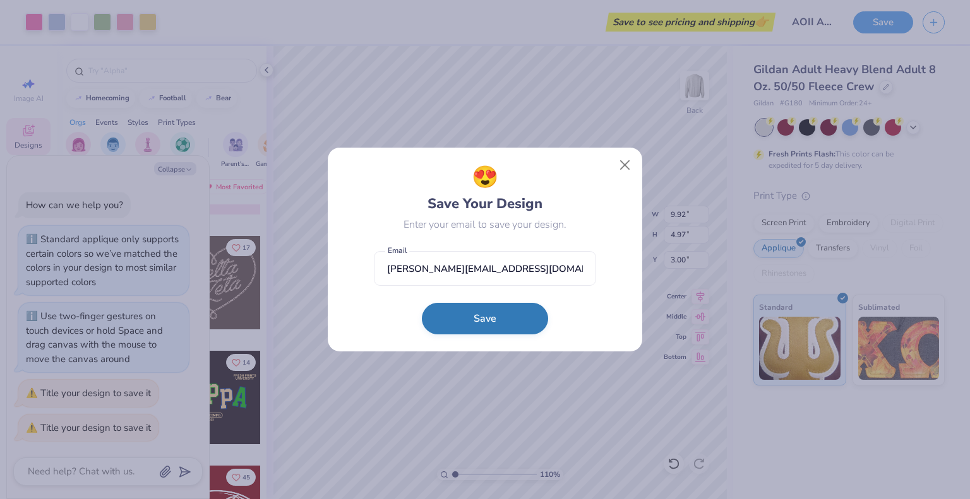
click at [477, 320] on button "Save" at bounding box center [485, 319] width 126 height 32
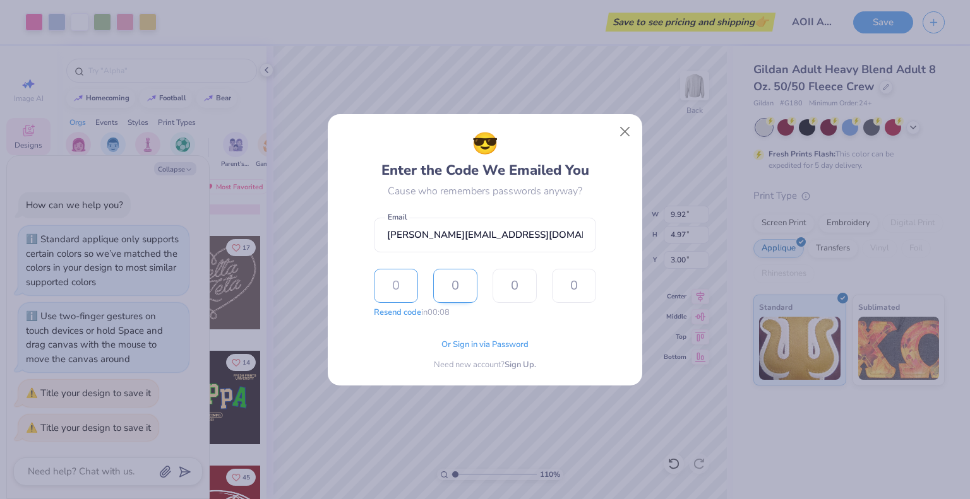
type input "6"
type input "8"
type input "5"
type input "8"
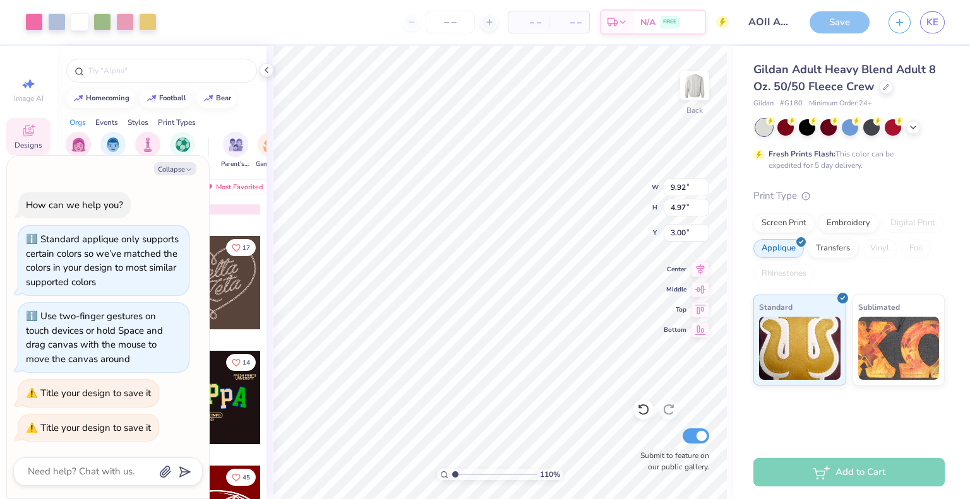
type input "1.10025914945021"
type textarea "x"
type input "1.10025914945021"
type textarea "x"
click at [459, 21] on input "number" at bounding box center [450, 22] width 49 height 23
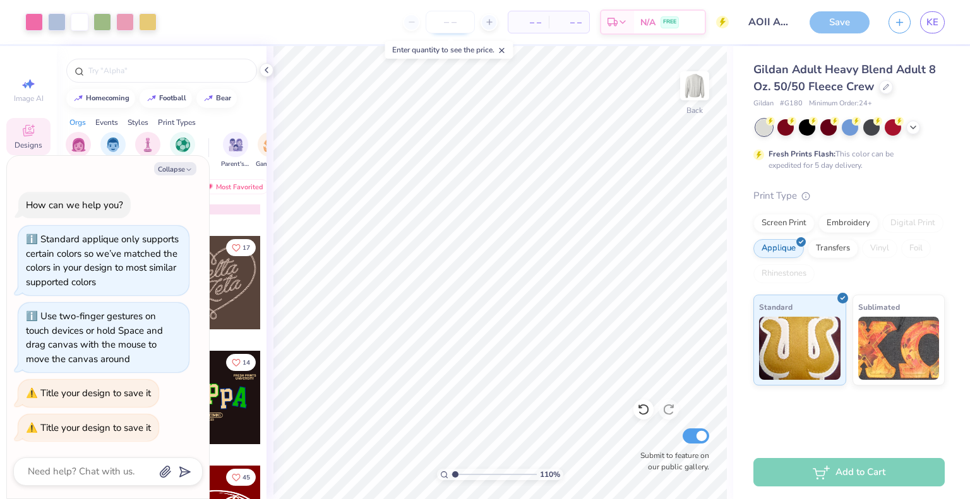
type input "1"
type input "1.10025914945021"
type textarea "x"
type input "12"
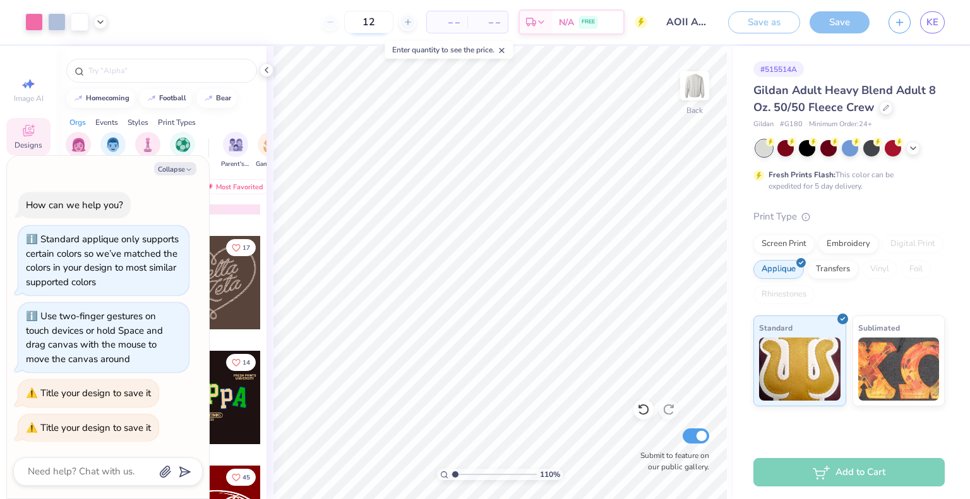
type input "1.10025914945021"
type textarea "x"
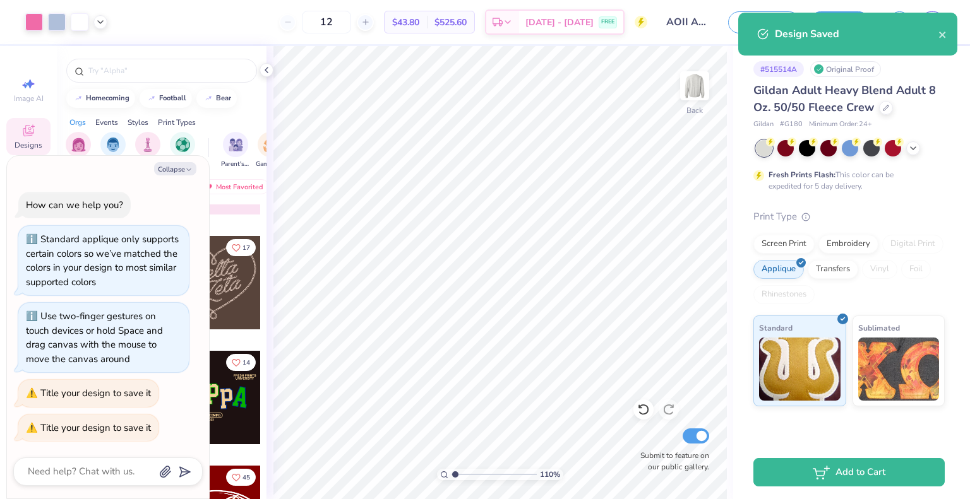
type input "1"
type input "12"
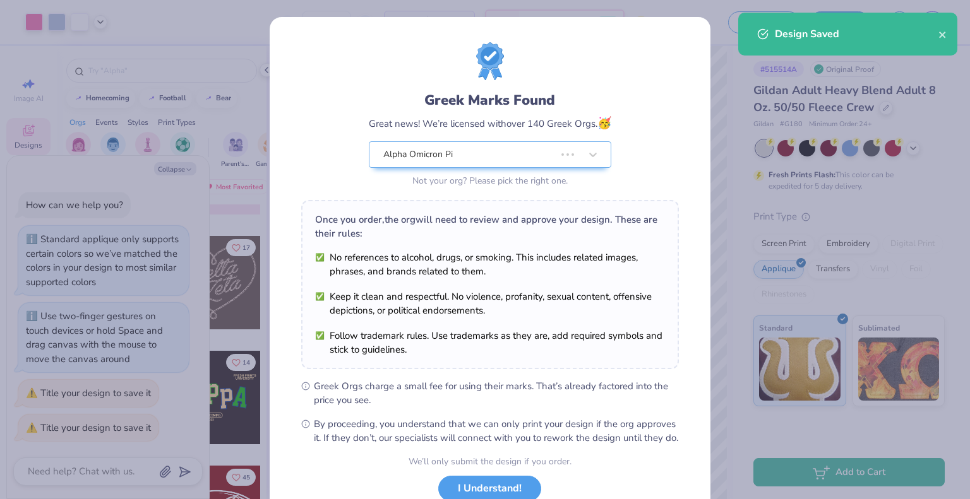
type input "1.10025914945021"
type textarea "x"
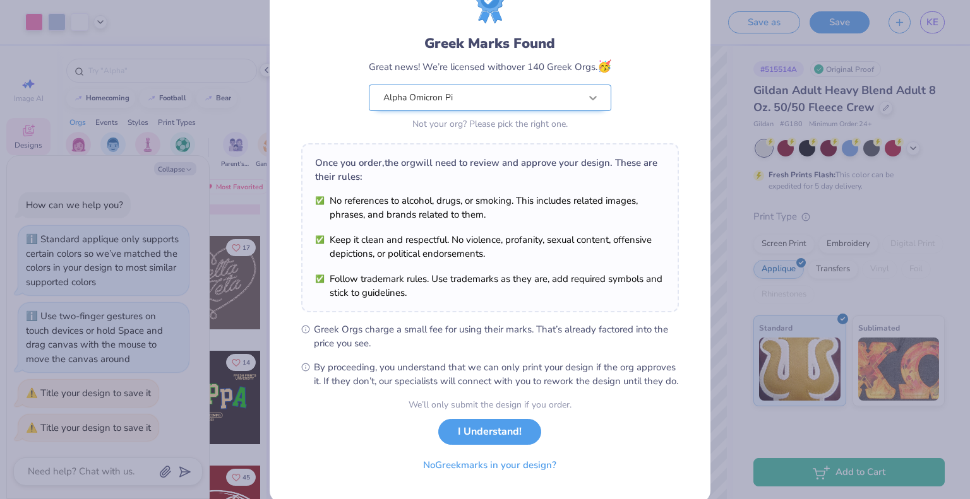
scroll to position [57, 0]
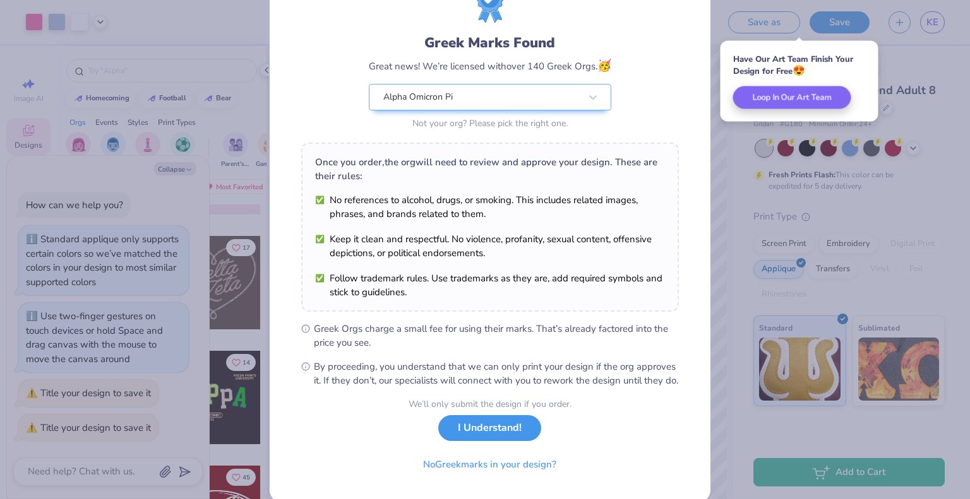
click at [474, 441] on button "I Understand!" at bounding box center [489, 428] width 103 height 26
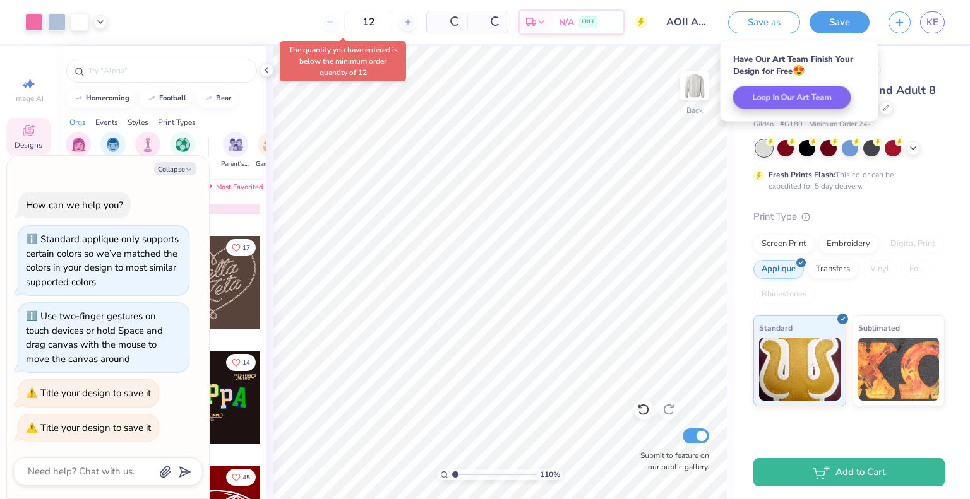
scroll to position [0, 0]
type input "1.10025914945021"
type textarea "x"
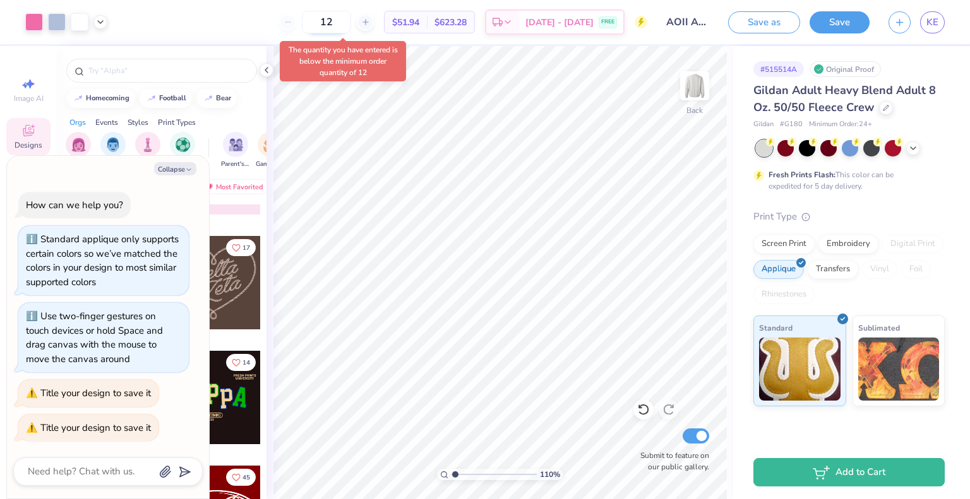
click at [348, 23] on input "12" at bounding box center [326, 22] width 49 height 23
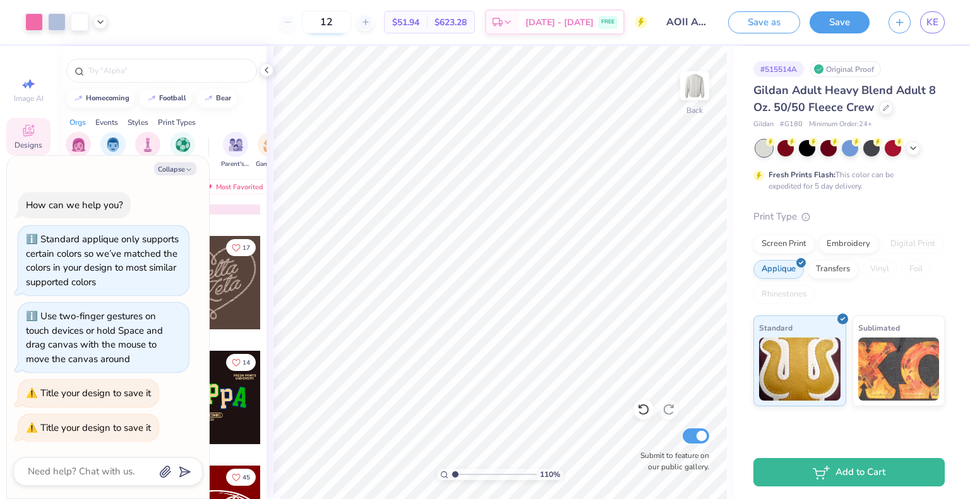
type input "1"
type input "2"
type input "1"
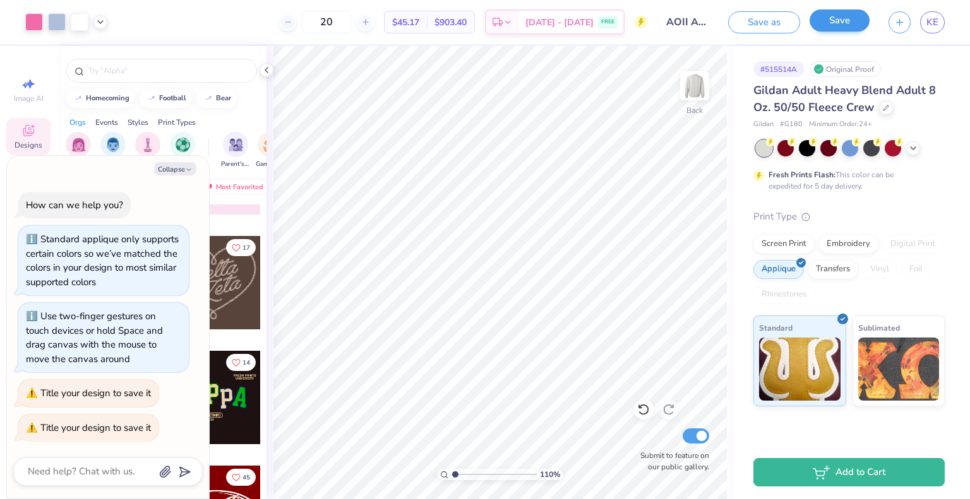
type input "20"
click at [839, 18] on button "Save" at bounding box center [839, 20] width 60 height 22
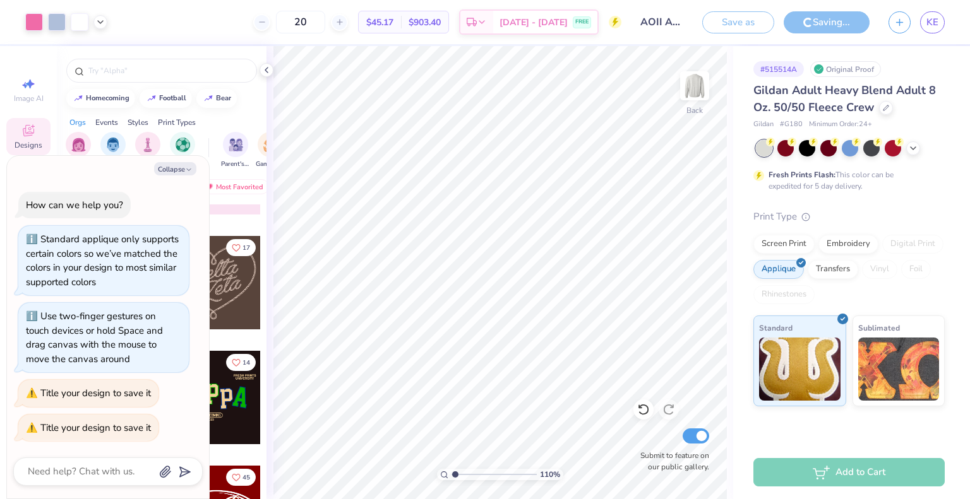
type input "1.10025914945021"
type textarea "x"
type input "1.10025914945021"
type textarea "x"
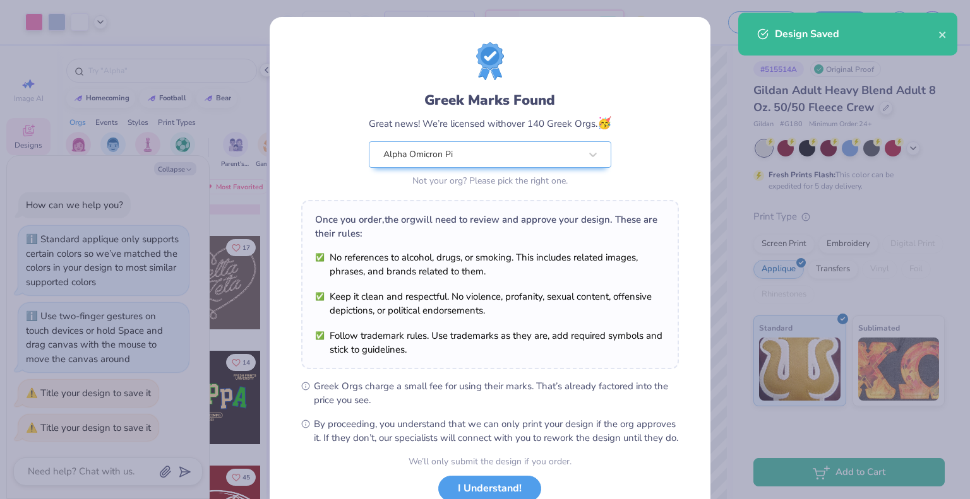
scroll to position [92, 0]
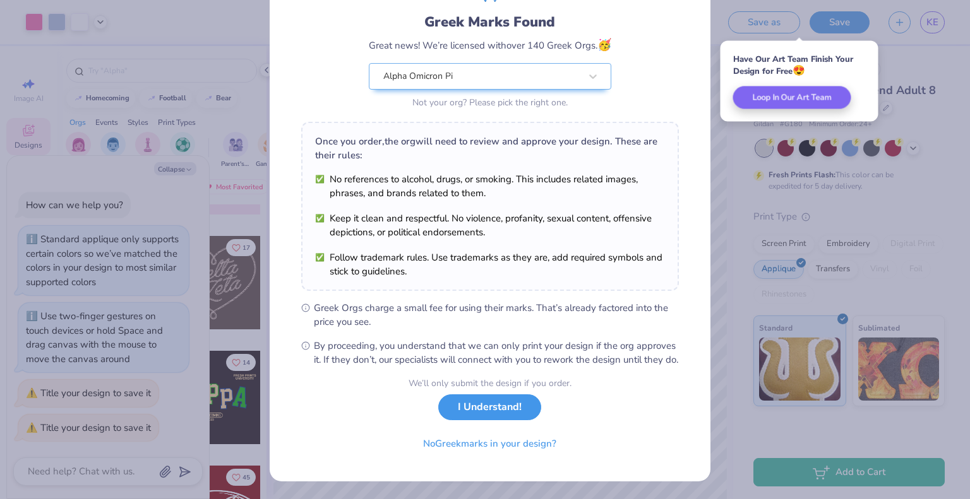
click at [482, 412] on button "I Understand!" at bounding box center [489, 408] width 103 height 26
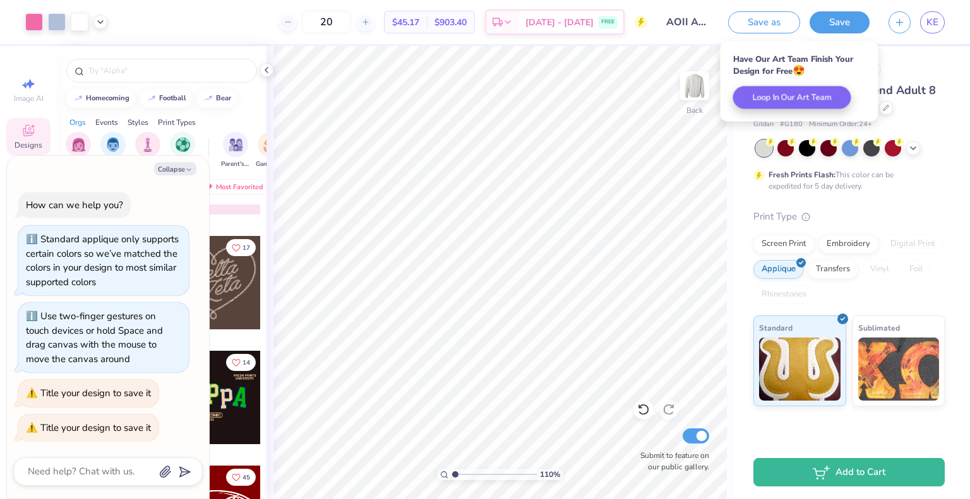
scroll to position [0, 0]
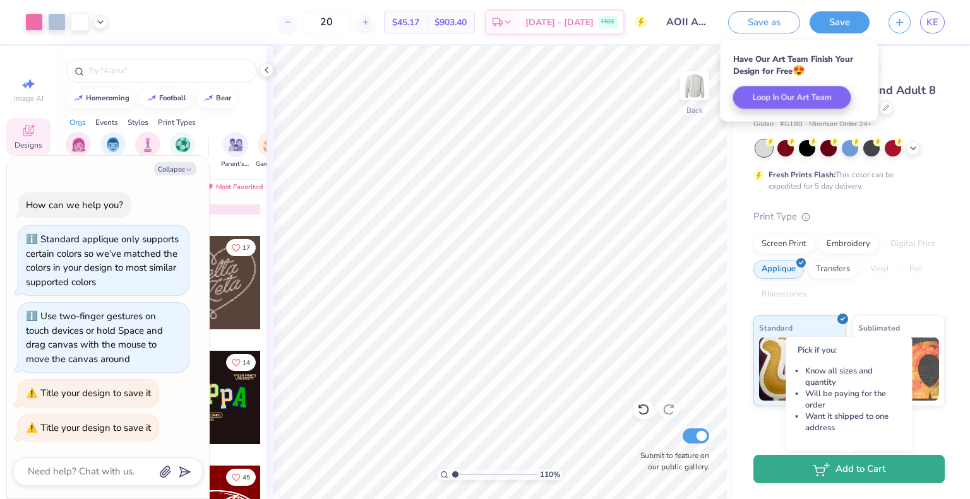
click at [832, 482] on button "Add to Cart" at bounding box center [848, 469] width 191 height 28
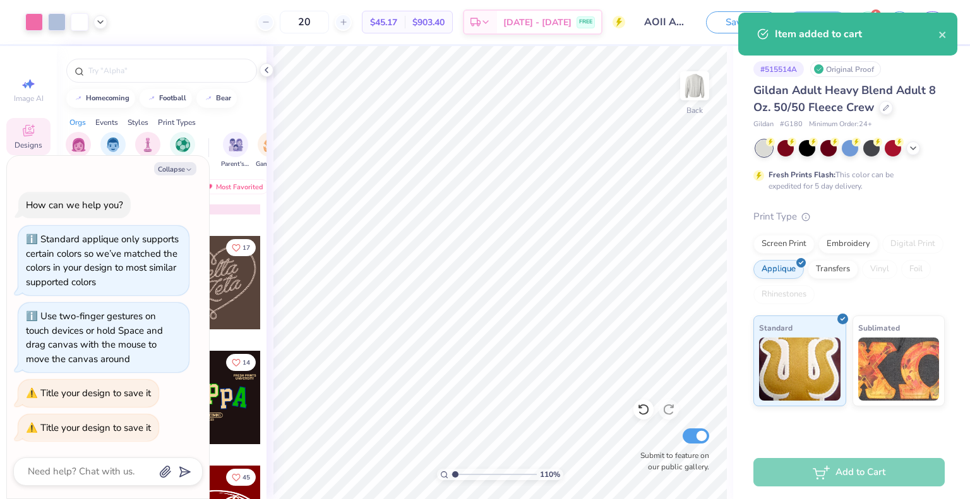
click at [937, 34] on div "Item added to cart" at bounding box center [857, 34] width 164 height 15
click at [939, 29] on button "close" at bounding box center [942, 34] width 9 height 15
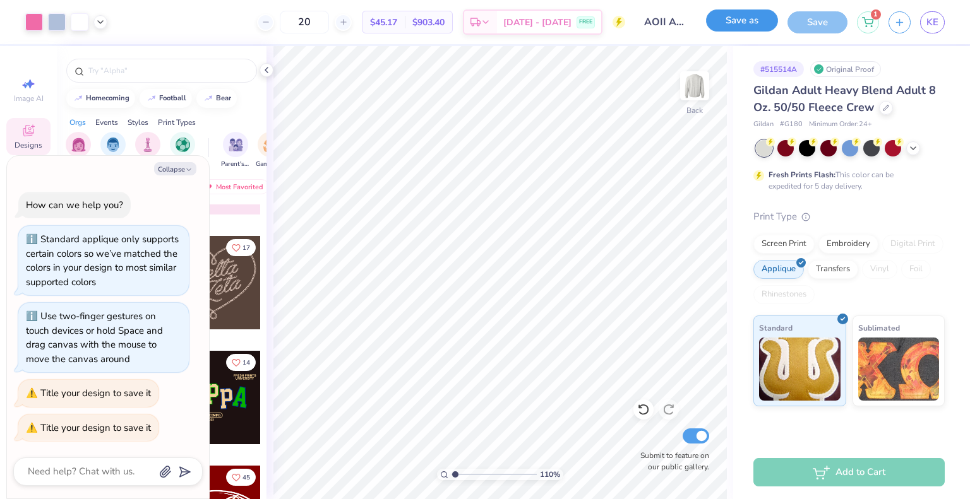
click at [767, 18] on button "Save as" at bounding box center [742, 20] width 72 height 22
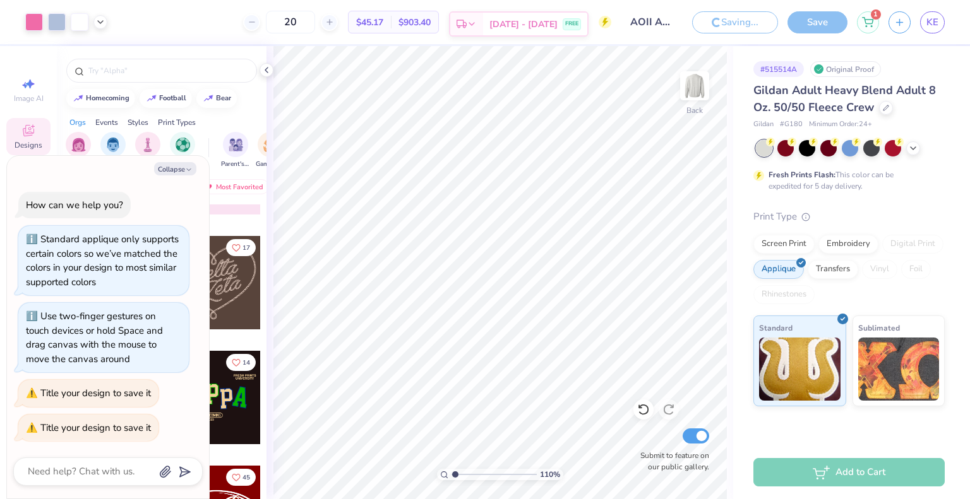
click at [561, 18] on div "[DATE] - [DATE] FREE" at bounding box center [535, 24] width 104 height 23
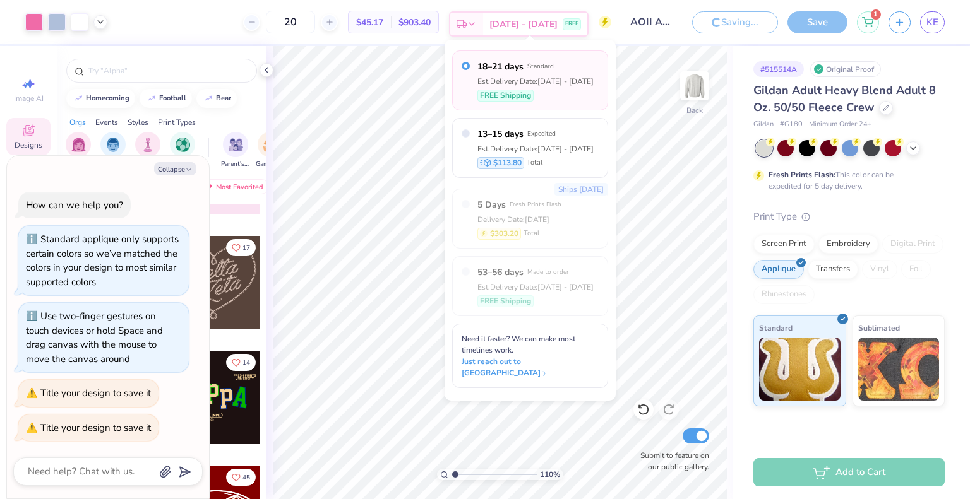
click at [561, 18] on div "[DATE] - [DATE] FREE" at bounding box center [535, 24] width 104 height 23
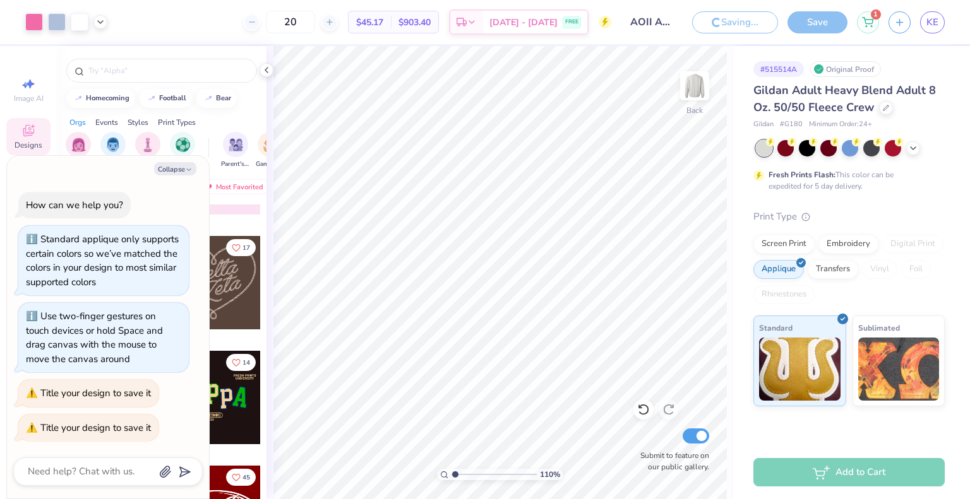
type input "1.10025914945021"
type textarea "x"
type input "1.10025914945021"
type textarea "x"
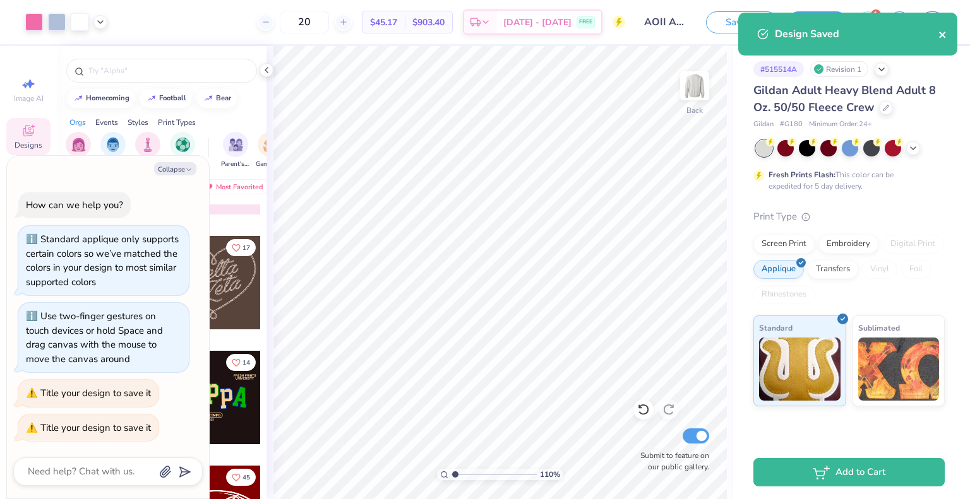
click at [943, 35] on icon "close" at bounding box center [942, 35] width 6 height 6
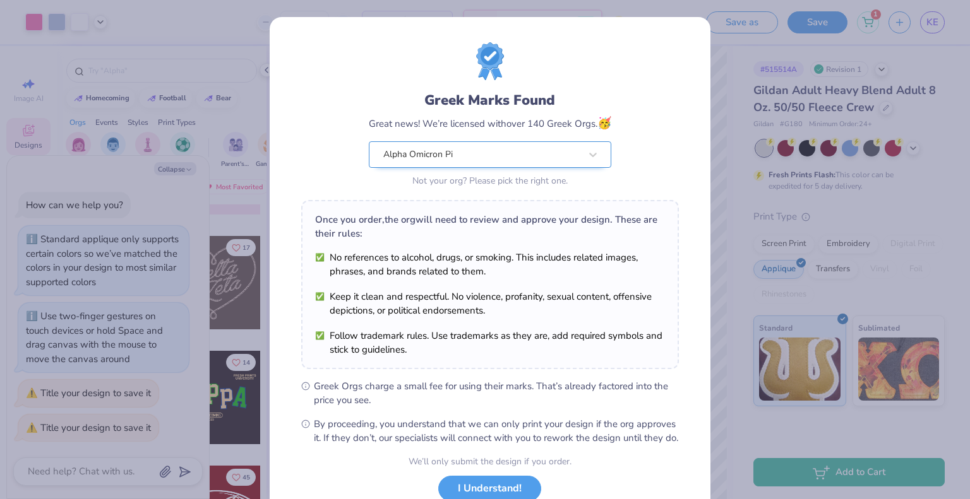
click at [568, 57] on div "Greek Marks Found Great news! We’re licensed with over 140 Greek Orgs. 🥳 Alpha …" at bounding box center [490, 116] width 378 height 148
click at [626, 88] on div "Greek Marks Found Great news! We’re licensed with over 140 Greek Orgs. 🥳 Alpha …" at bounding box center [490, 116] width 378 height 148
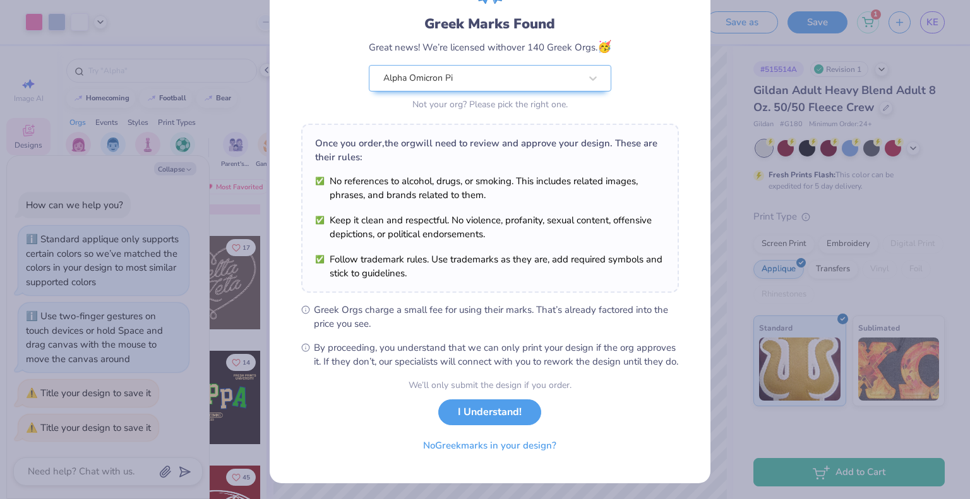
scroll to position [78, 0]
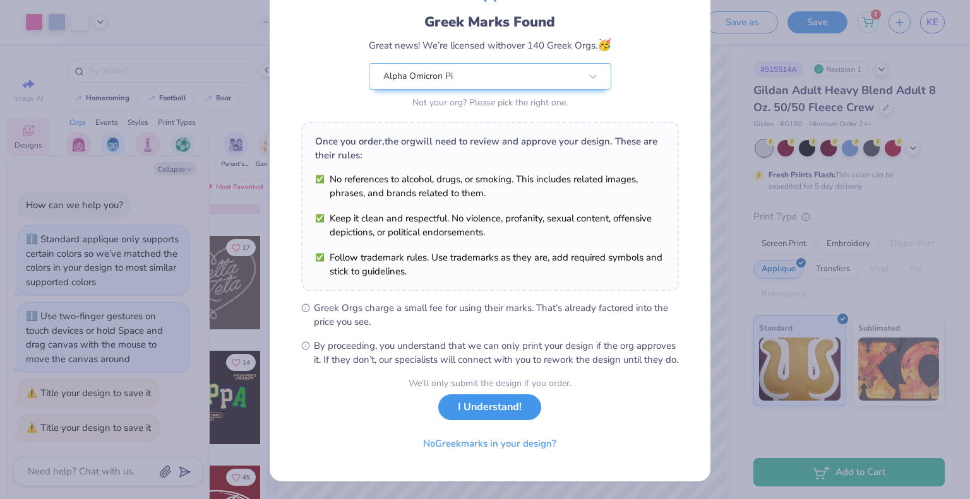
click at [470, 416] on button "I Understand!" at bounding box center [489, 408] width 103 height 26
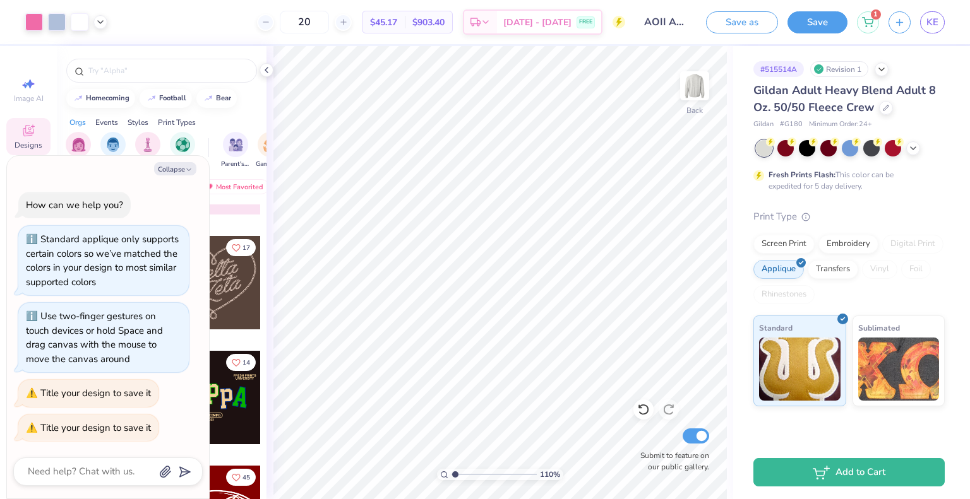
scroll to position [0, 0]
click at [883, 71] on icon at bounding box center [881, 68] width 10 height 10
type input "1.10025914945021"
type textarea "x"
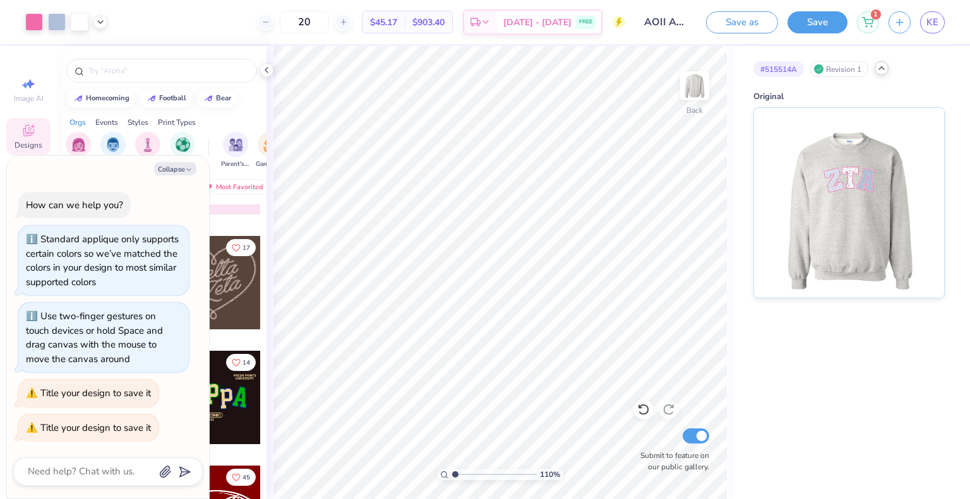
click at [883, 71] on icon at bounding box center [881, 68] width 10 height 10
type input "1.10025914945021"
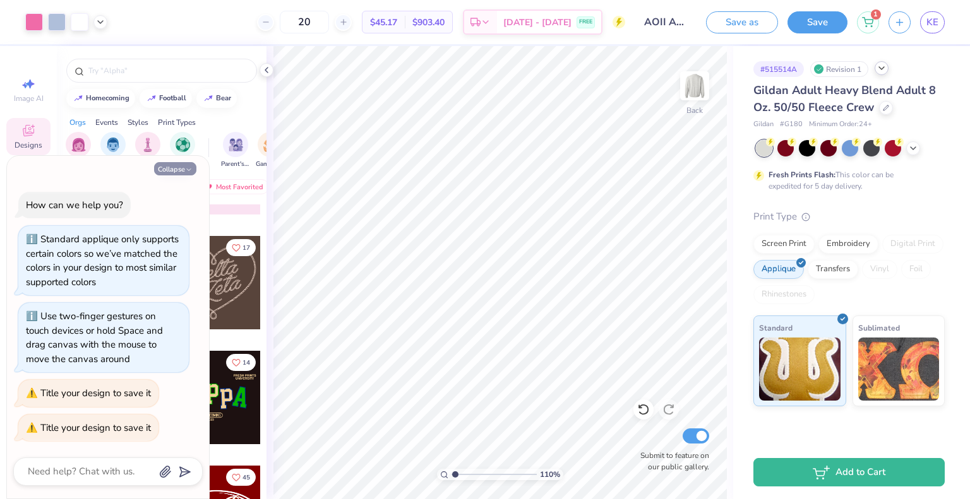
click at [176, 169] on button "Collapse" at bounding box center [175, 168] width 42 height 13
type textarea "x"
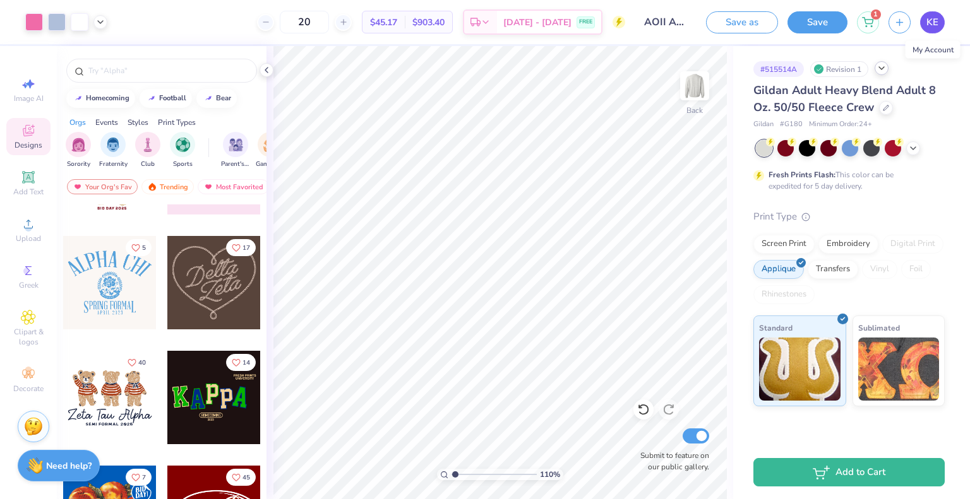
click at [929, 27] on span "KE" at bounding box center [932, 22] width 12 height 15
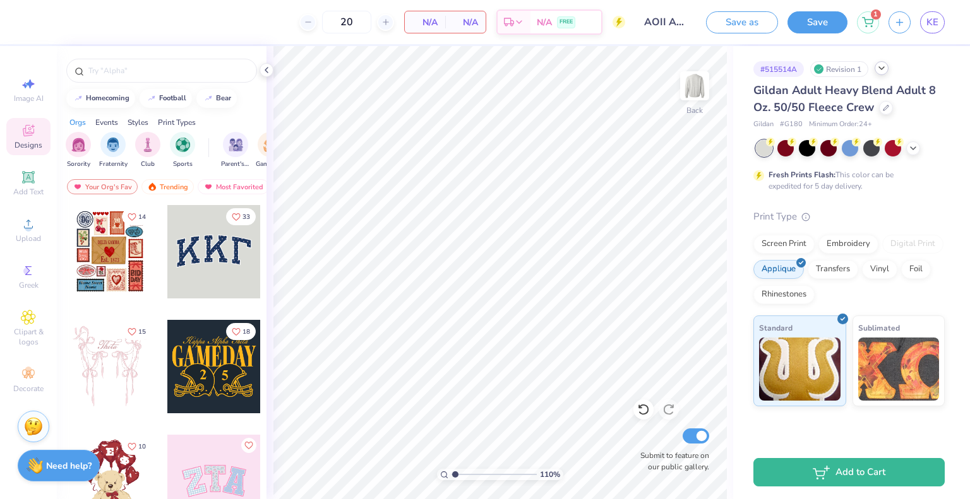
click at [208, 275] on div at bounding box center [213, 251] width 93 height 93
click at [329, 32] on input "20" at bounding box center [304, 22] width 49 height 23
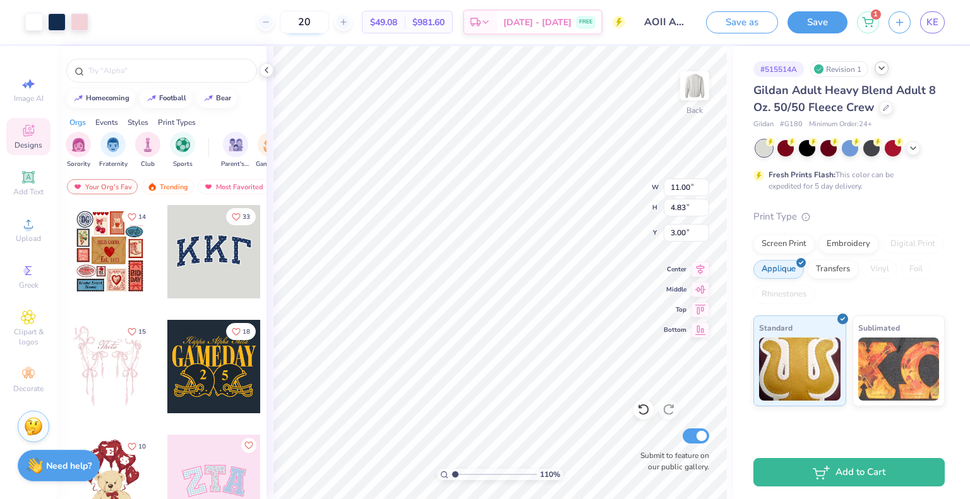
type input "1.10025914945021"
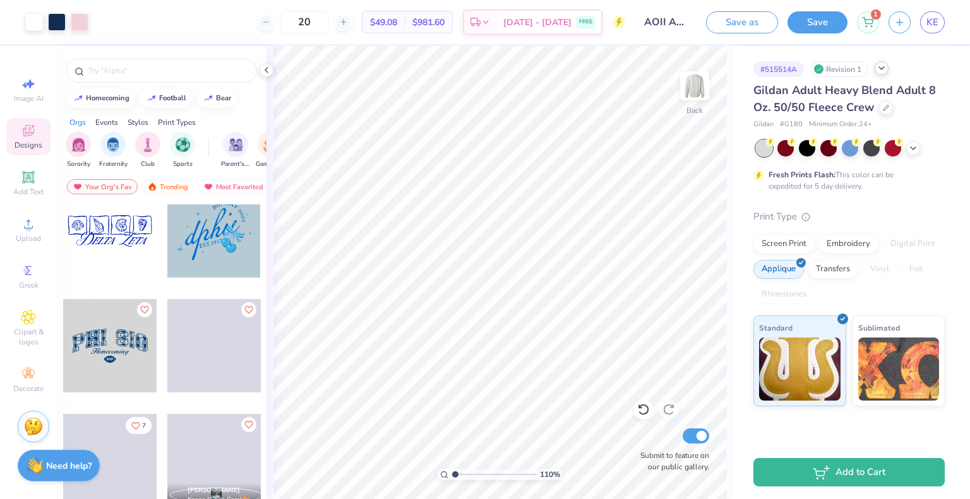
scroll to position [2777, 0]
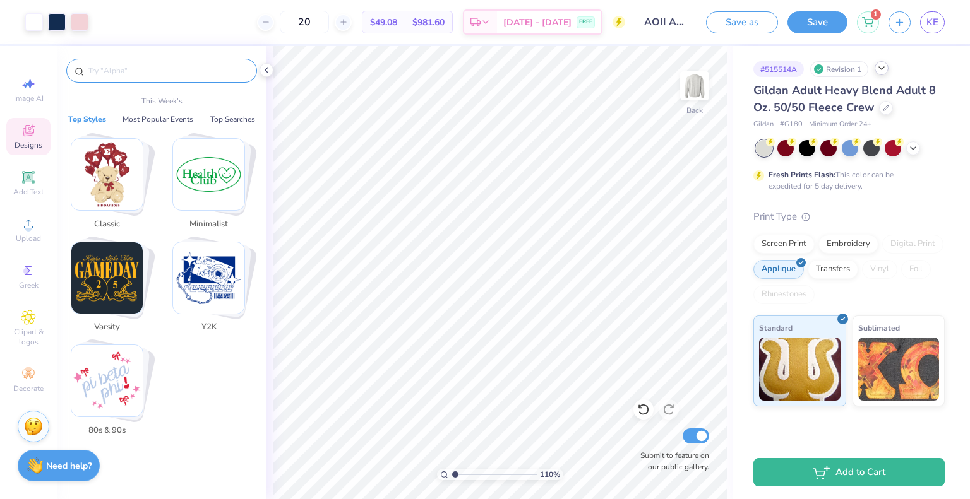
click at [142, 64] on input "text" at bounding box center [168, 70] width 162 height 13
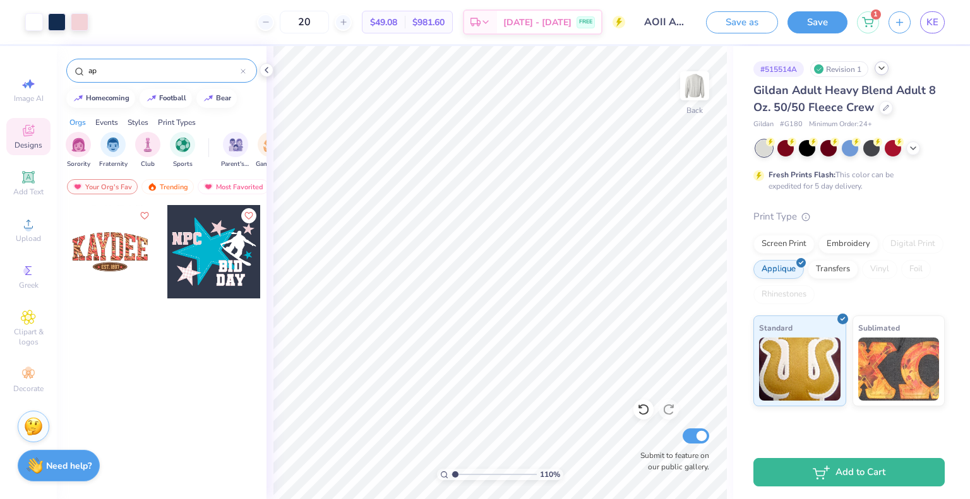
type input "a"
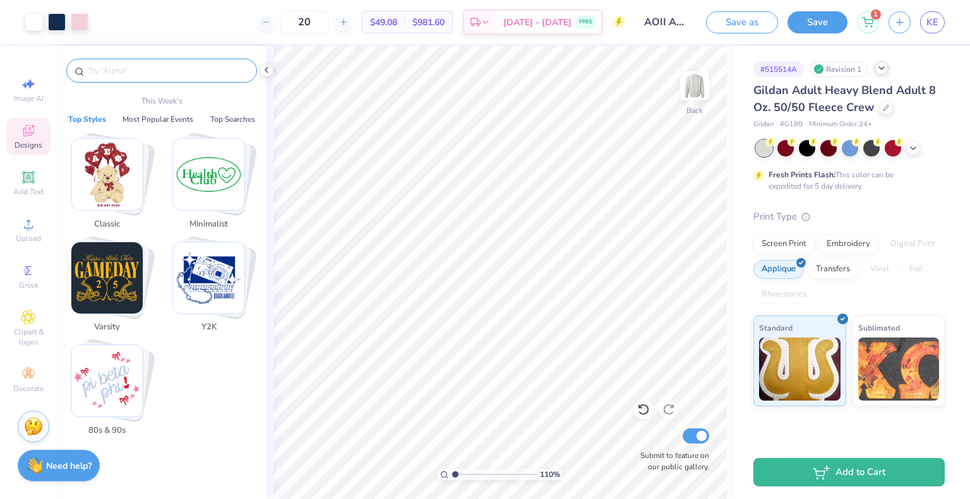
click at [127, 167] on img "Stack Card Button Classic" at bounding box center [106, 174] width 71 height 71
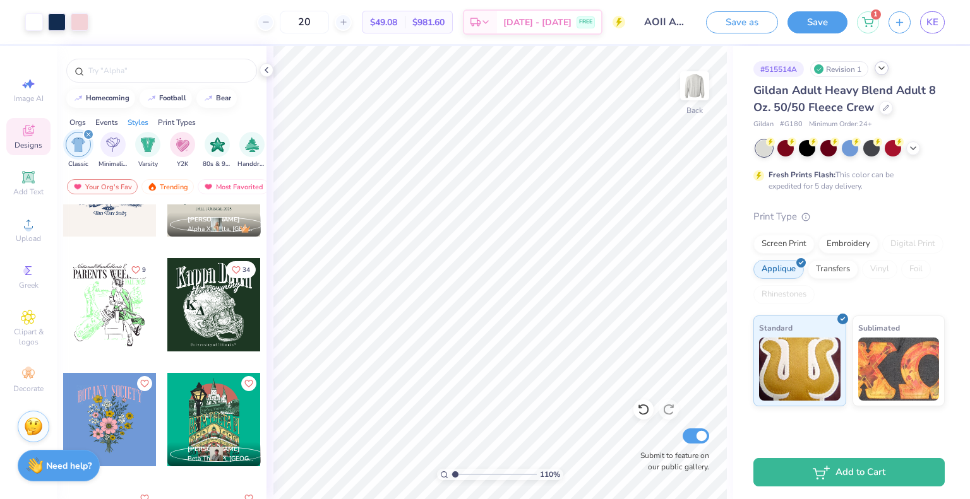
scroll to position [981, 0]
click at [232, 266] on icon "Like" at bounding box center [236, 269] width 8 height 7
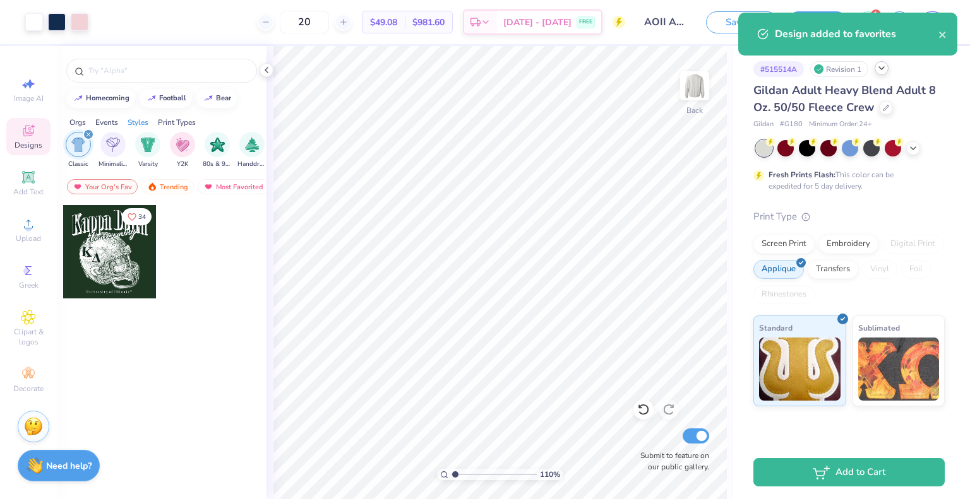
scroll to position [0, 0]
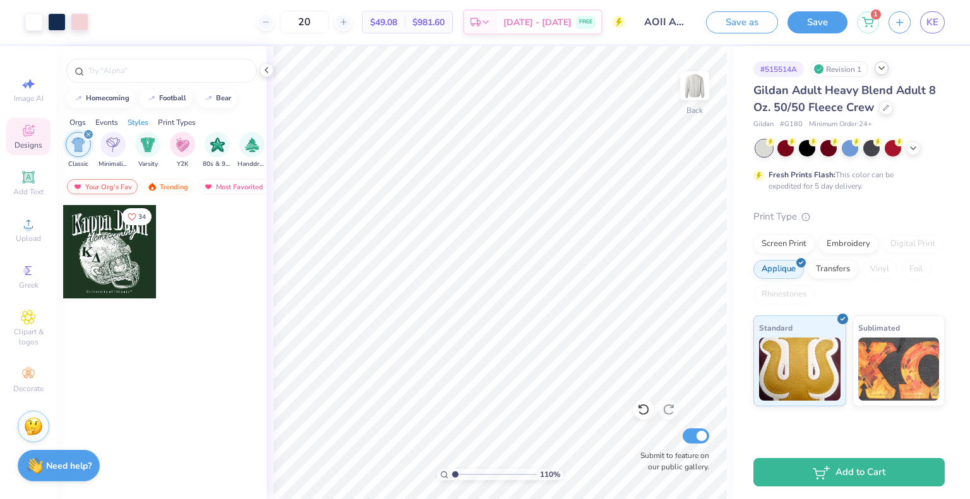
click at [111, 189] on div "Your Org's Fav" at bounding box center [102, 186] width 71 height 15
click at [220, 241] on div at bounding box center [214, 262] width 95 height 114
click at [88, 132] on icon "filter for Classic" at bounding box center [88, 134] width 5 height 5
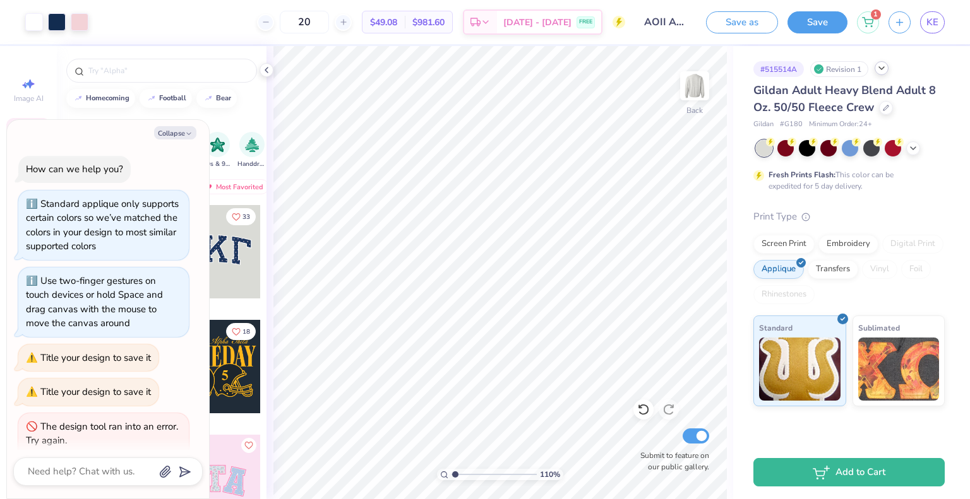
scroll to position [32, 0]
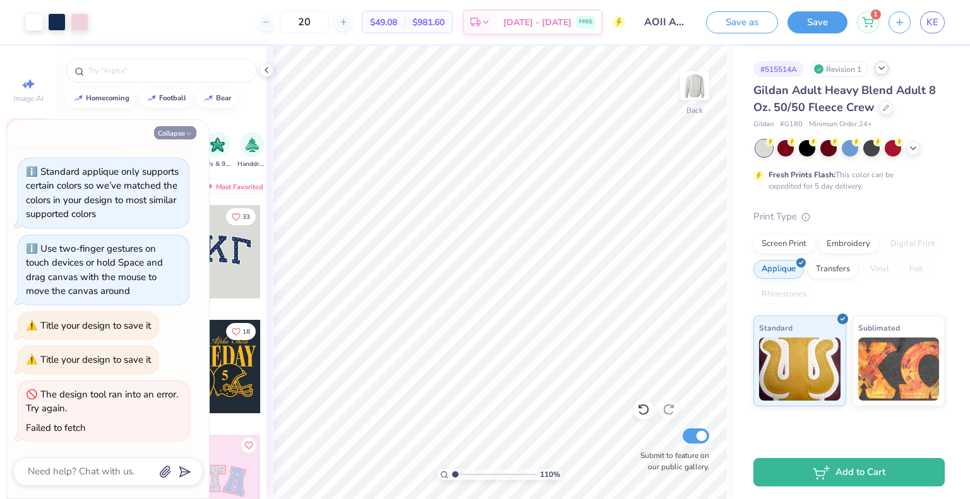
click at [188, 134] on polyline "button" at bounding box center [189, 134] width 4 height 2
type textarea "x"
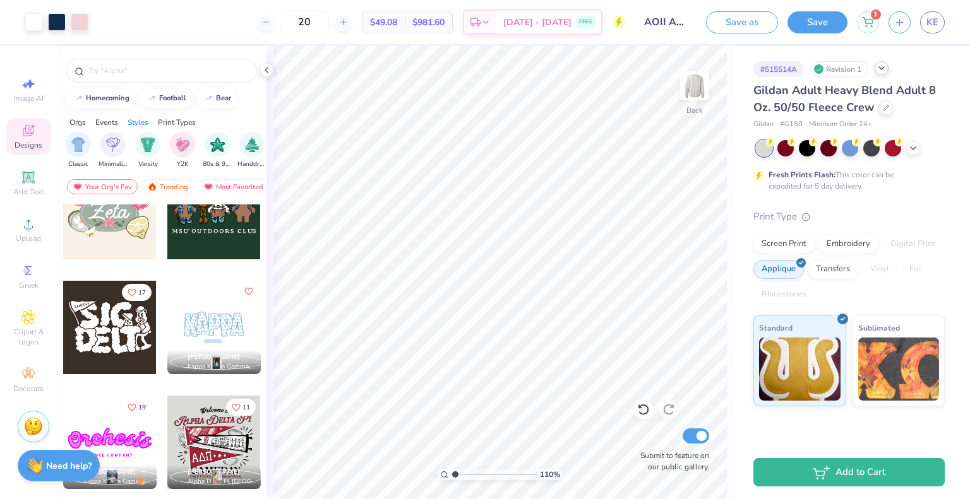
scroll to position [729, 0]
click at [199, 318] on div at bounding box center [213, 326] width 93 height 93
click at [219, 314] on div at bounding box center [213, 326] width 93 height 93
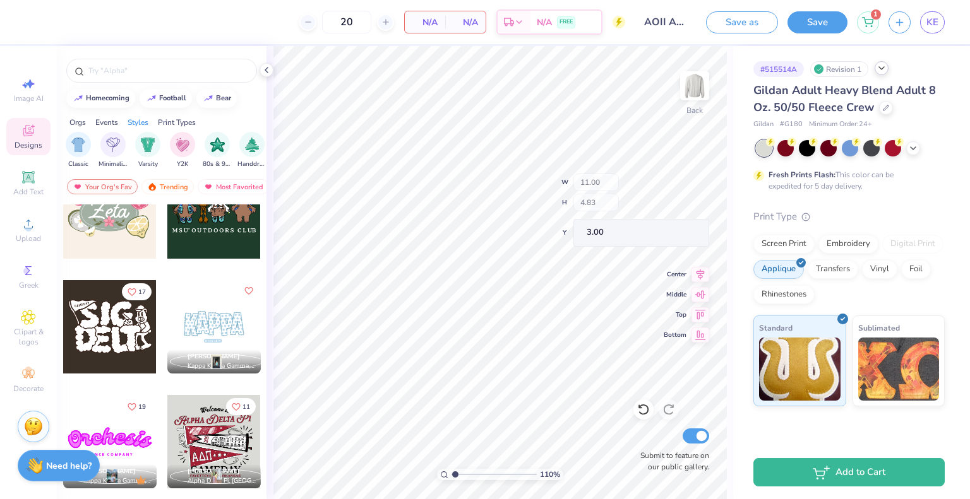
type input "1.10025914945021"
click at [214, 313] on div at bounding box center [213, 326] width 93 height 93
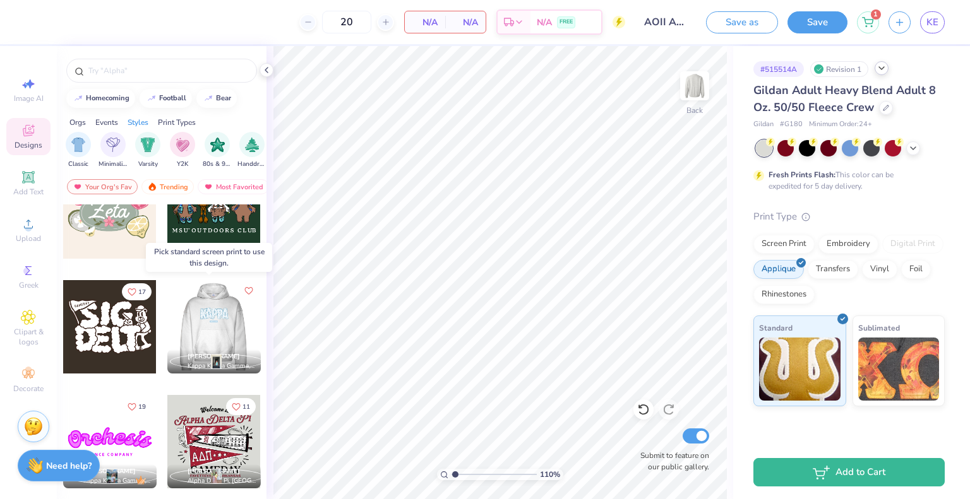
click at [214, 313] on div at bounding box center [213, 326] width 93 height 93
click at [214, 313] on div at bounding box center [120, 326] width 280 height 93
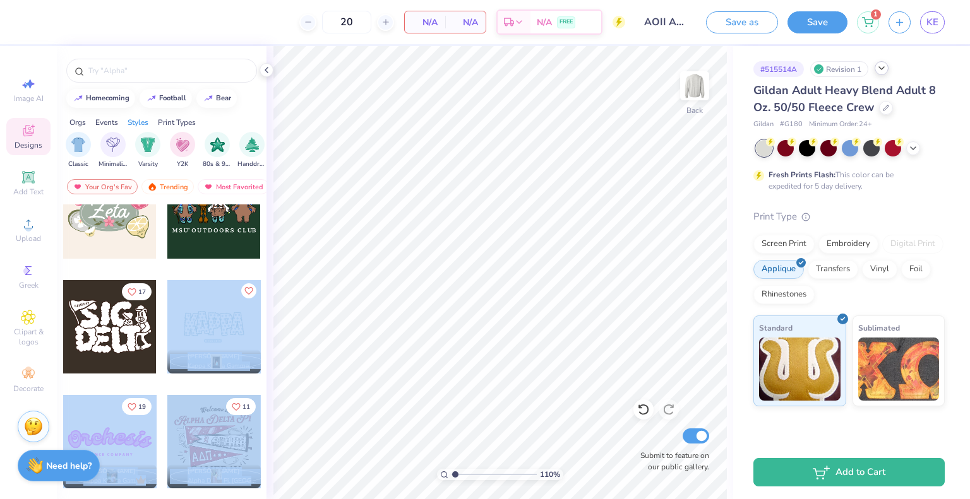
click at [457, 324] on div "20 N/A Per Item N/A Total Est. Delivery N/A FREE Design Title AOII Applique Cre…" at bounding box center [485, 249] width 970 height 499
click at [224, 331] on div at bounding box center [213, 326] width 93 height 93
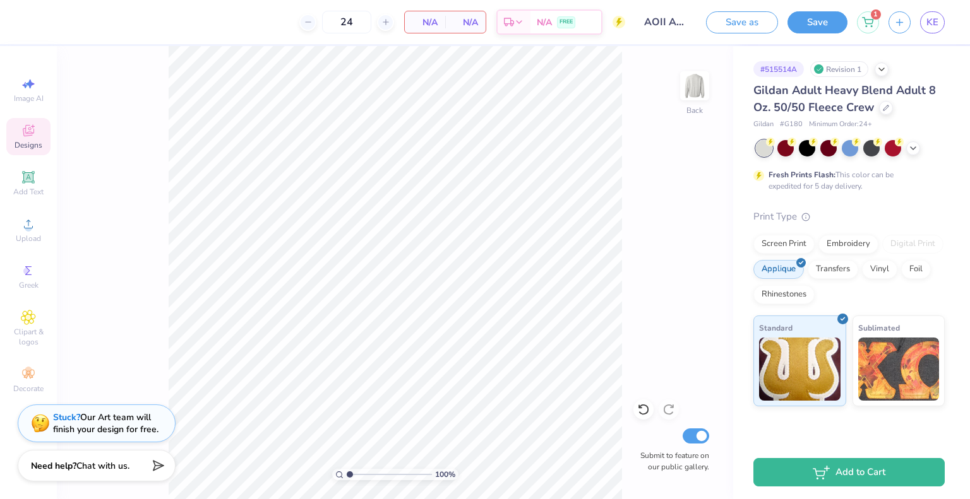
click at [27, 137] on icon at bounding box center [28, 130] width 15 height 15
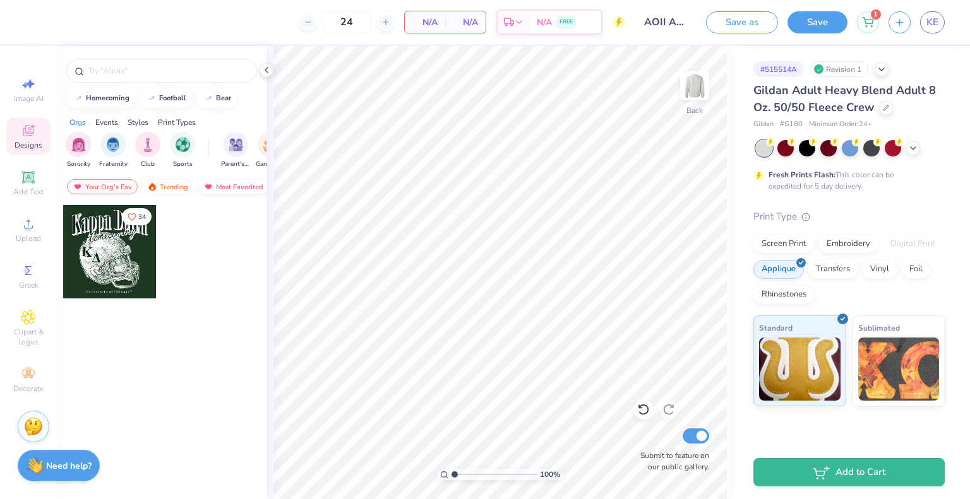
click at [225, 191] on div "Most Favorited" at bounding box center [233, 186] width 71 height 15
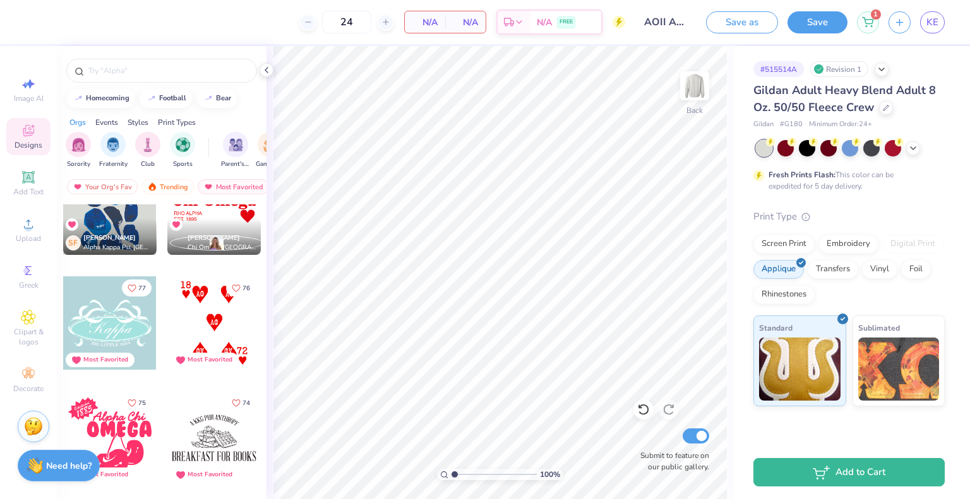
scroll to position [2345, 0]
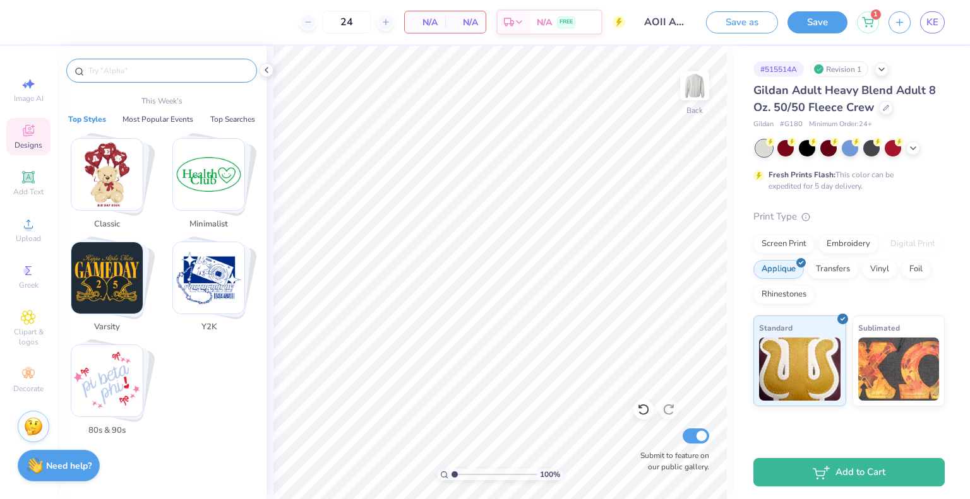
click at [150, 72] on input "text" at bounding box center [168, 70] width 162 height 13
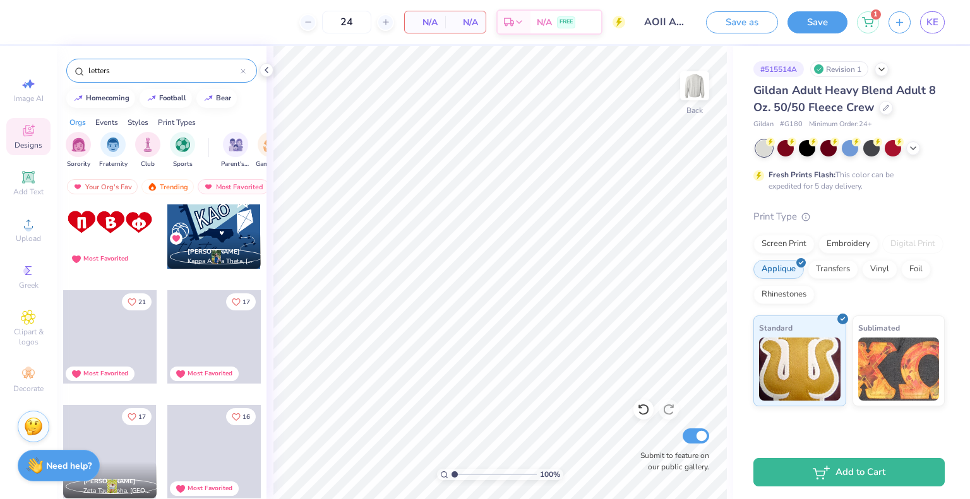
scroll to position [375, 0]
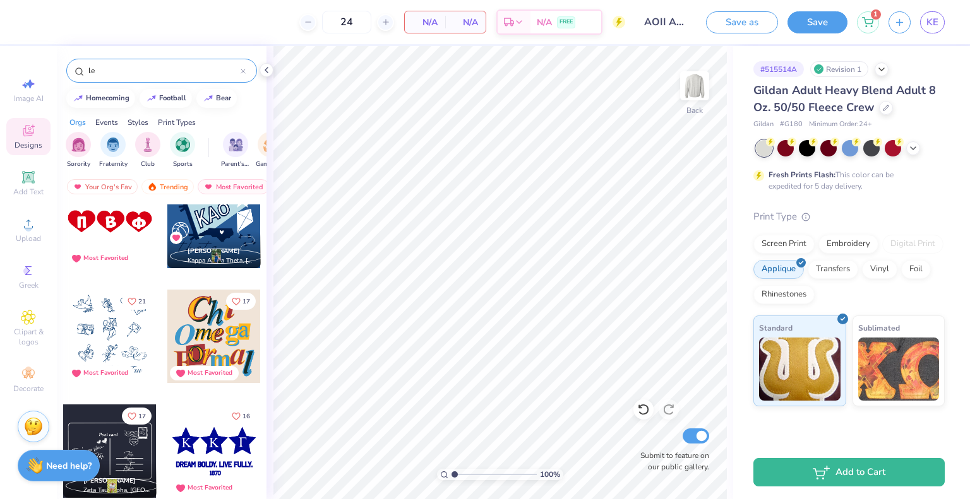
type input "l"
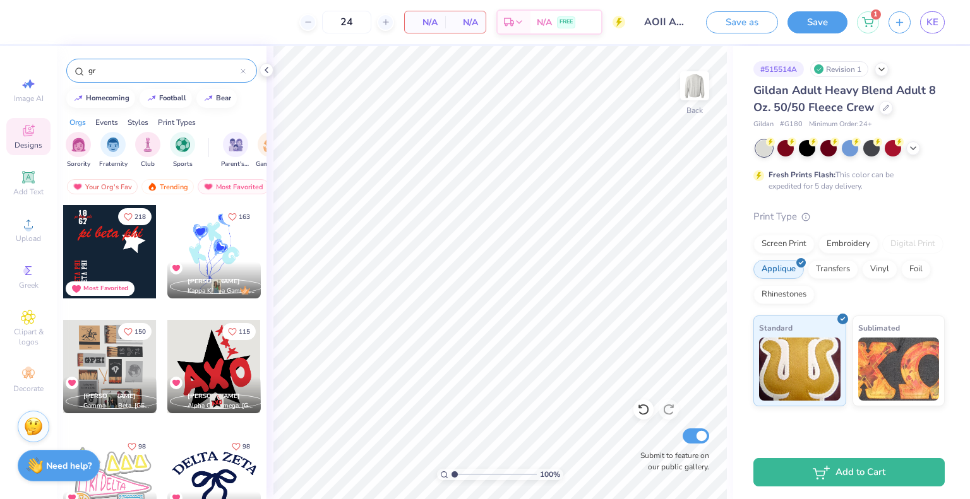
type input "g"
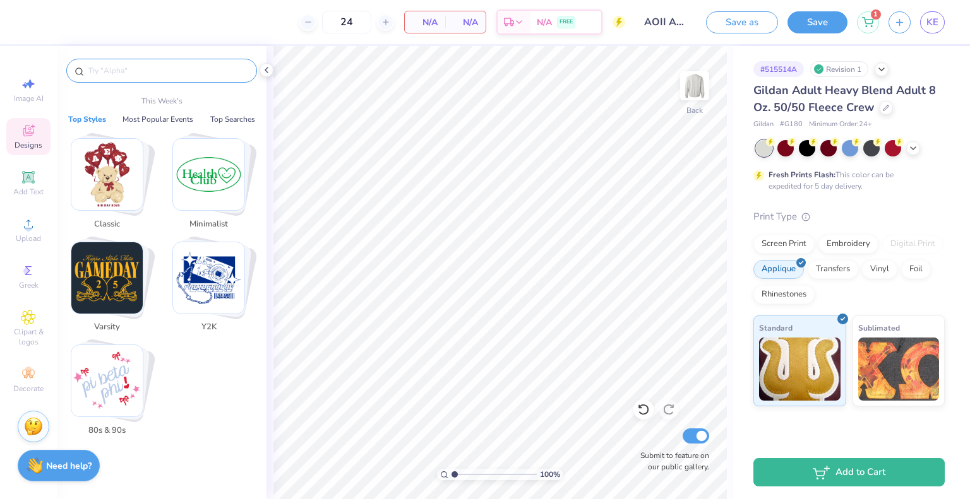
click at [107, 275] on img "Stack Card Button Varsity" at bounding box center [106, 277] width 71 height 71
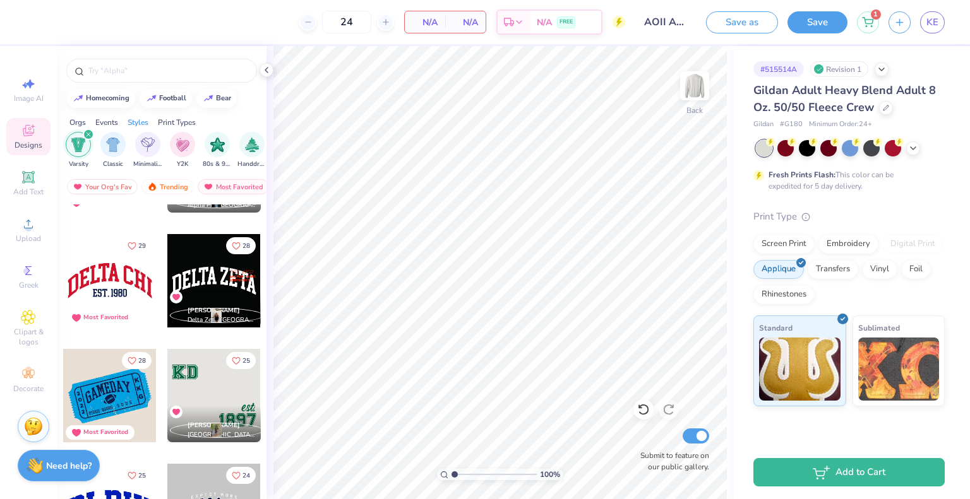
scroll to position [404, 0]
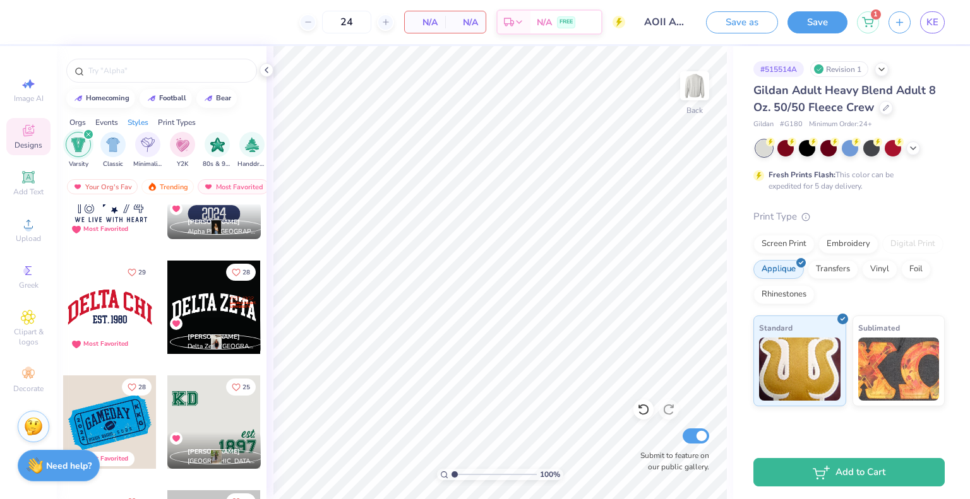
click at [89, 134] on icon "filter for Varsity" at bounding box center [88, 134] width 5 height 5
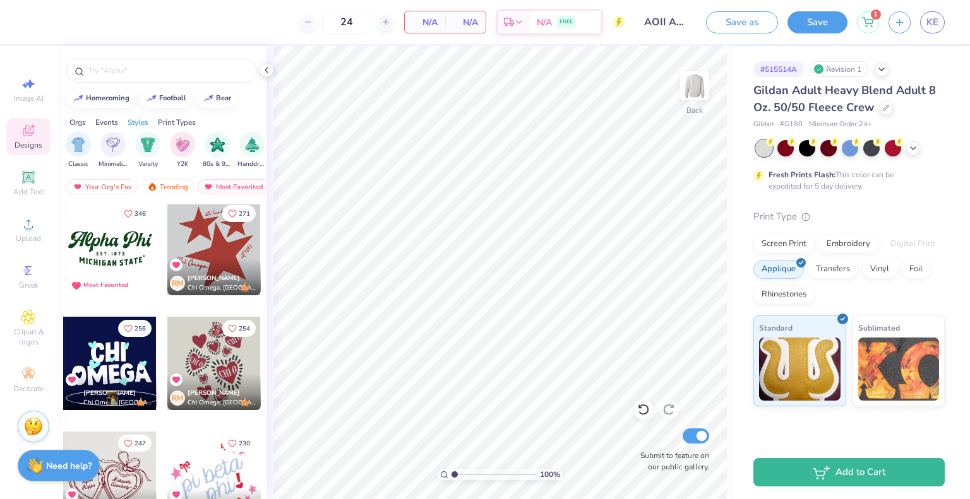
scroll to position [0, 0]
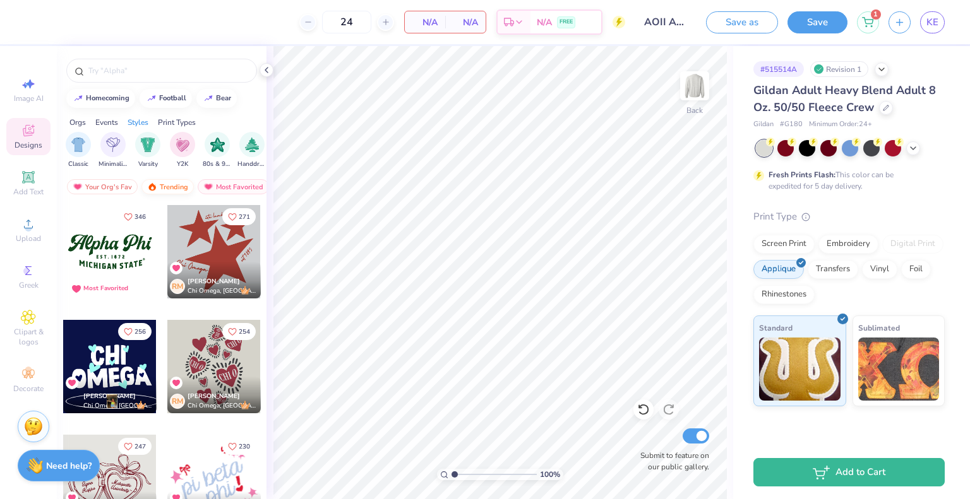
click at [174, 186] on div "Trending" at bounding box center [167, 186] width 52 height 15
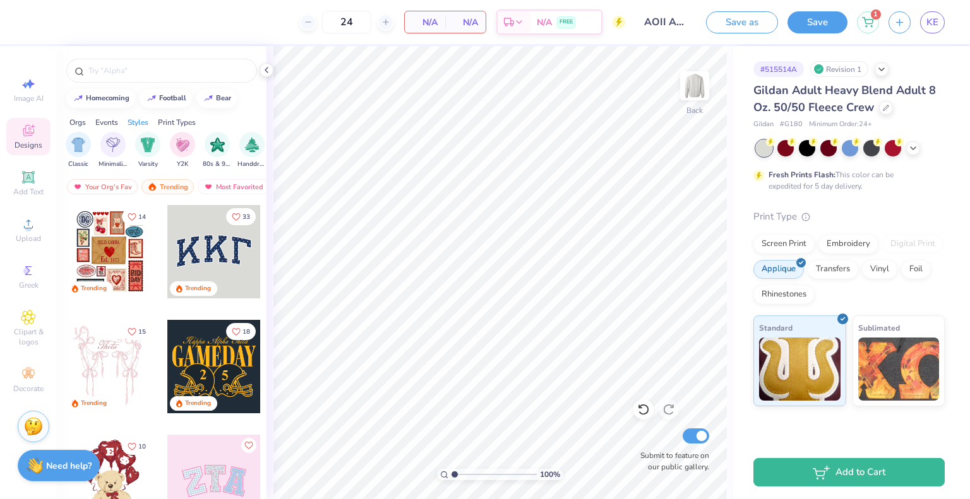
click at [198, 246] on div at bounding box center [213, 251] width 93 height 93
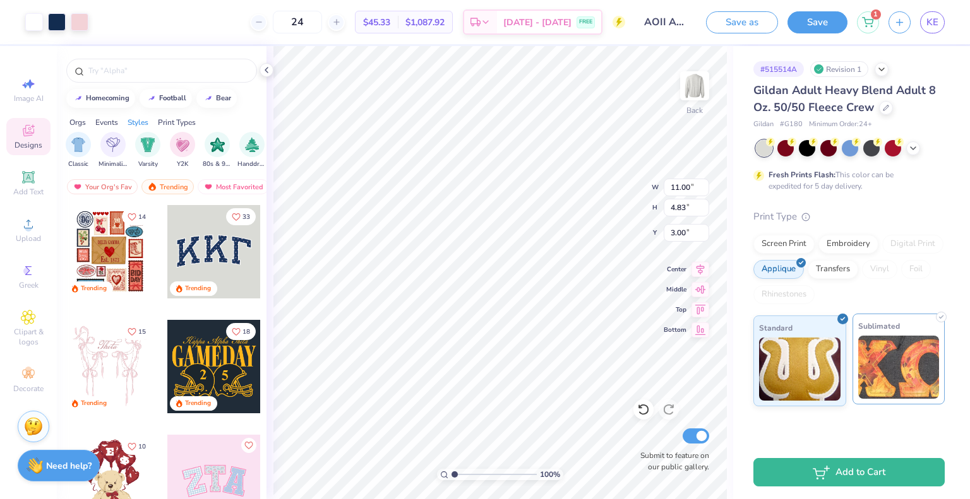
click at [878, 378] on img at bounding box center [898, 367] width 81 height 63
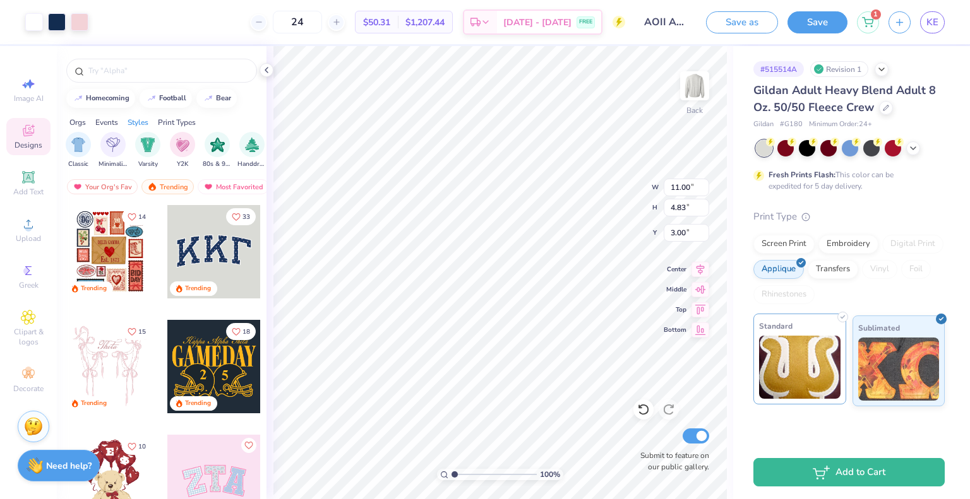
click at [816, 378] on img at bounding box center [799, 367] width 81 height 63
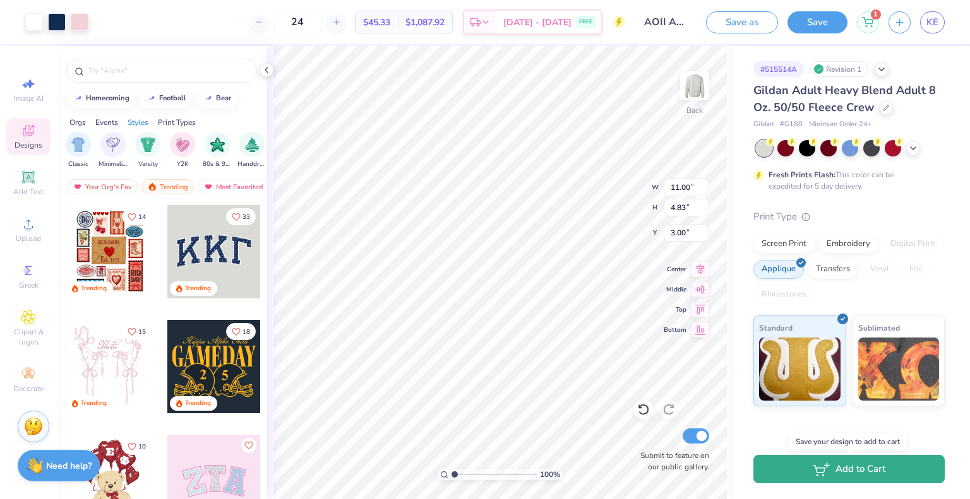
click at [797, 463] on button "Add to Cart" at bounding box center [848, 469] width 191 height 28
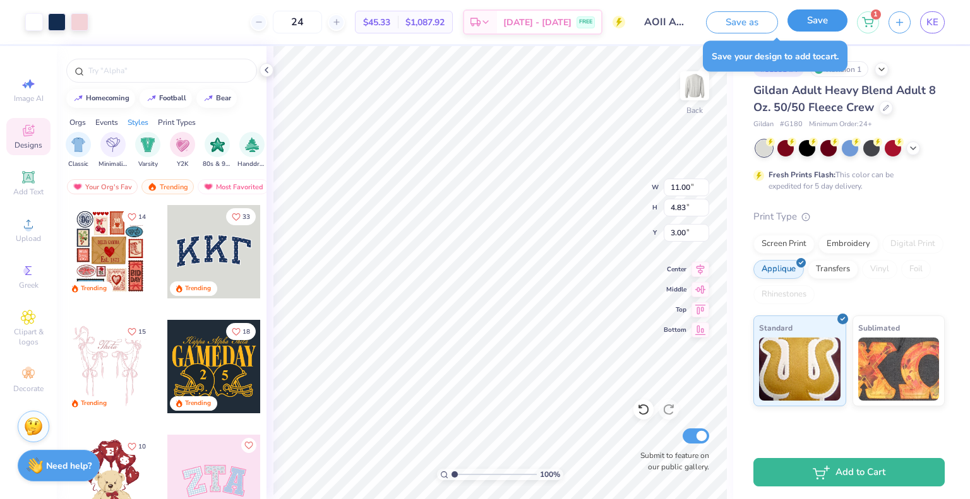
click at [804, 20] on button "Save" at bounding box center [817, 20] width 60 height 22
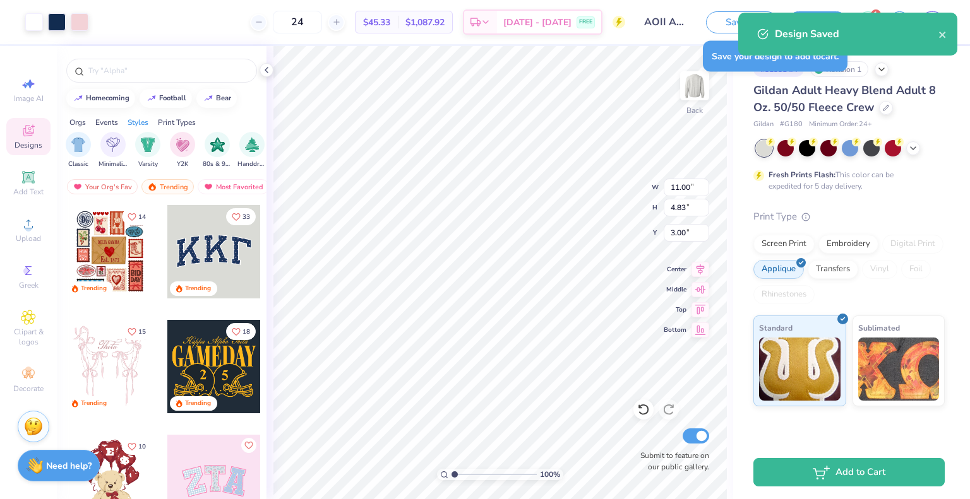
click at [931, 31] on div "Design Saved" at bounding box center [857, 34] width 164 height 15
click at [946, 36] on icon "close" at bounding box center [942, 35] width 9 height 10
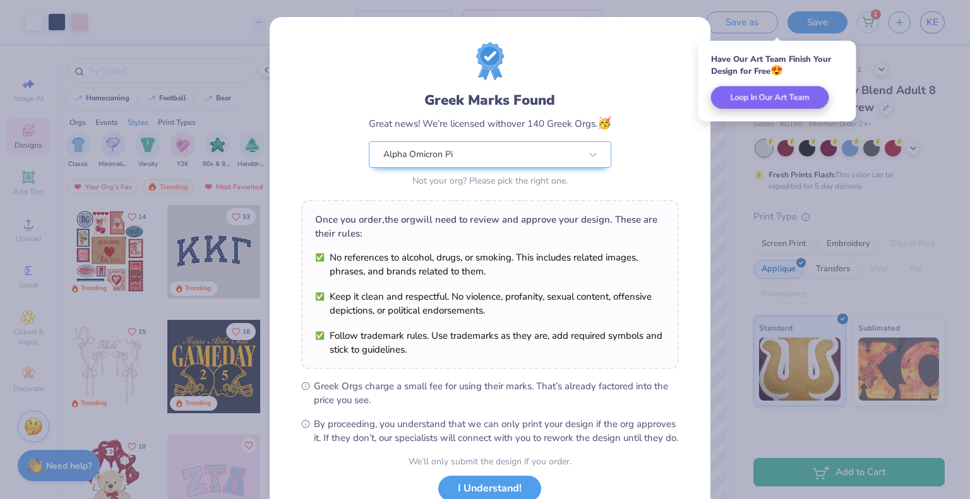
click at [935, 20] on div "Greek Marks Found Great news! We’re licensed with over 140 Greek Orgs. 🥳 Alpha …" at bounding box center [485, 249] width 970 height 499
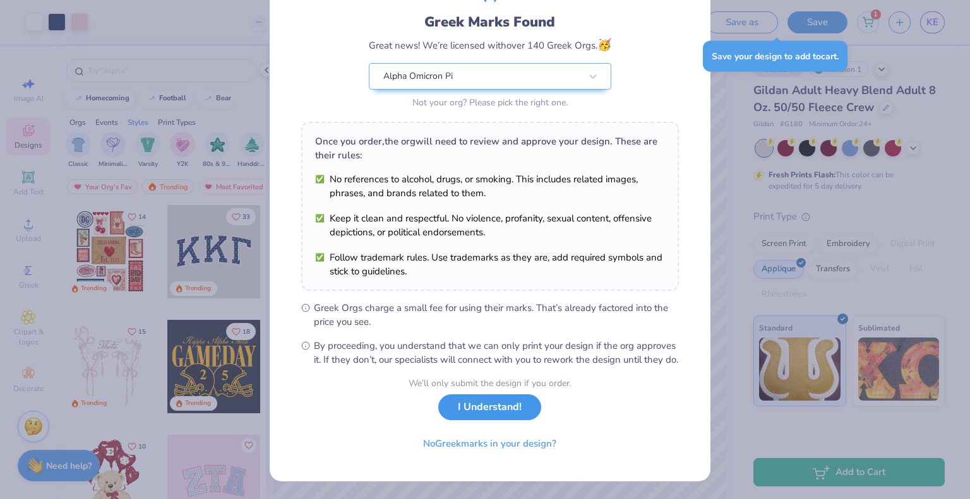
click at [474, 411] on button "I Understand!" at bounding box center [489, 408] width 103 height 26
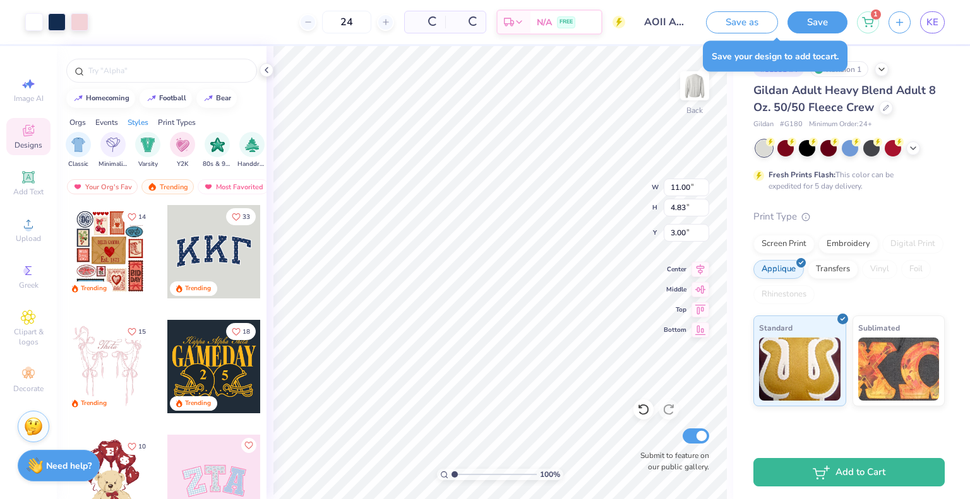
scroll to position [0, 0]
click at [932, 27] on span "KE" at bounding box center [932, 22] width 12 height 15
